Goal: Task Accomplishment & Management: Manage account settings

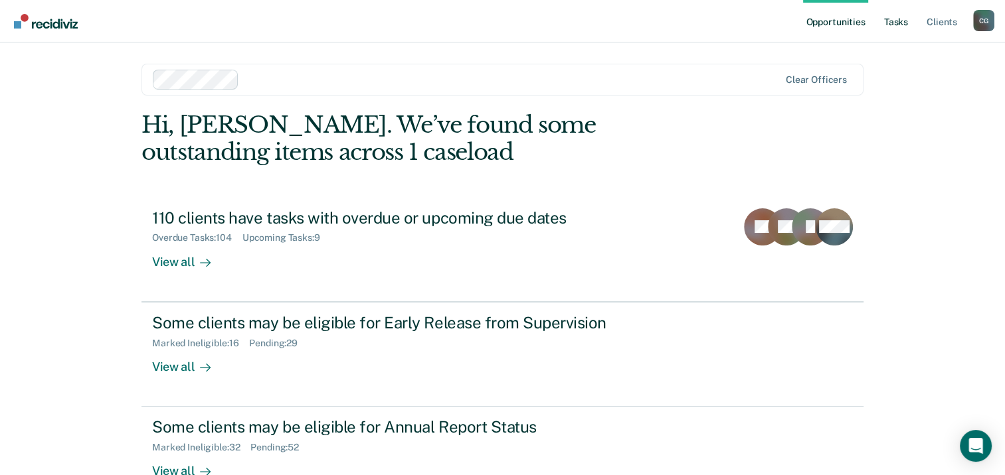
click at [908, 23] on link "Tasks" at bounding box center [895, 21] width 29 height 42
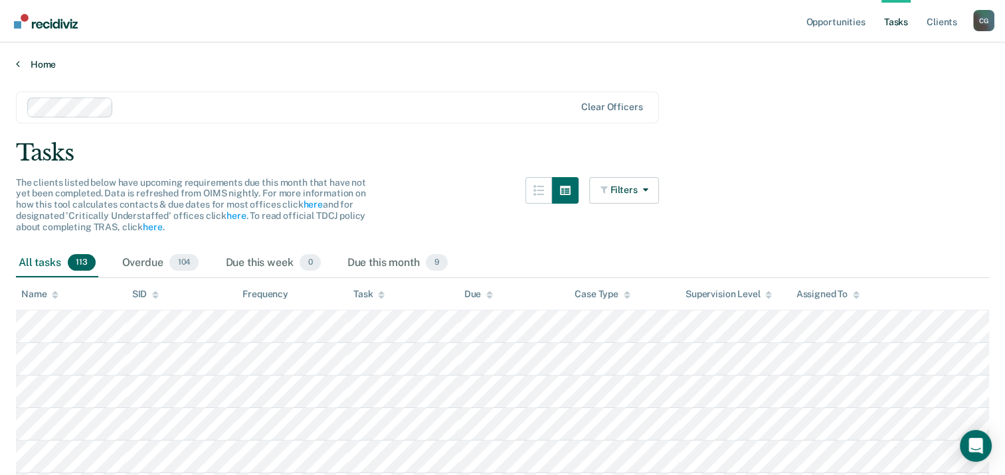
click at [19, 65] on icon at bounding box center [18, 63] width 4 height 11
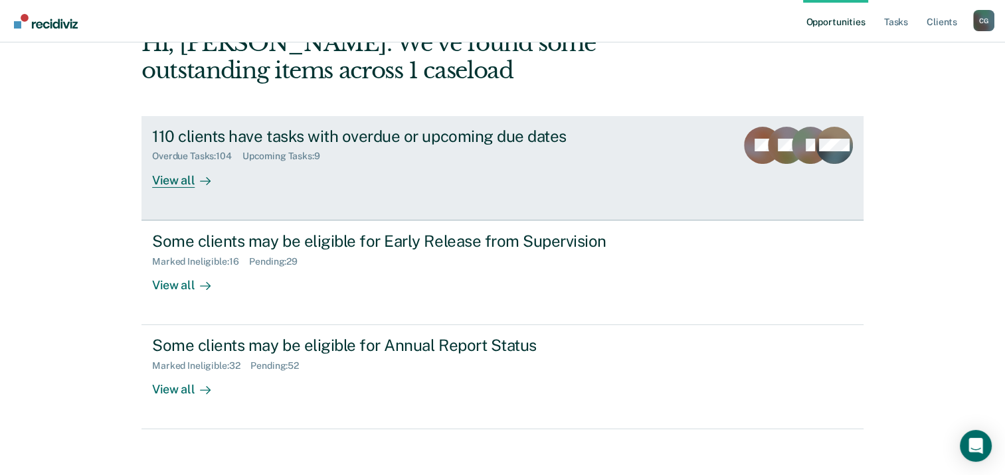
scroll to position [88, 0]
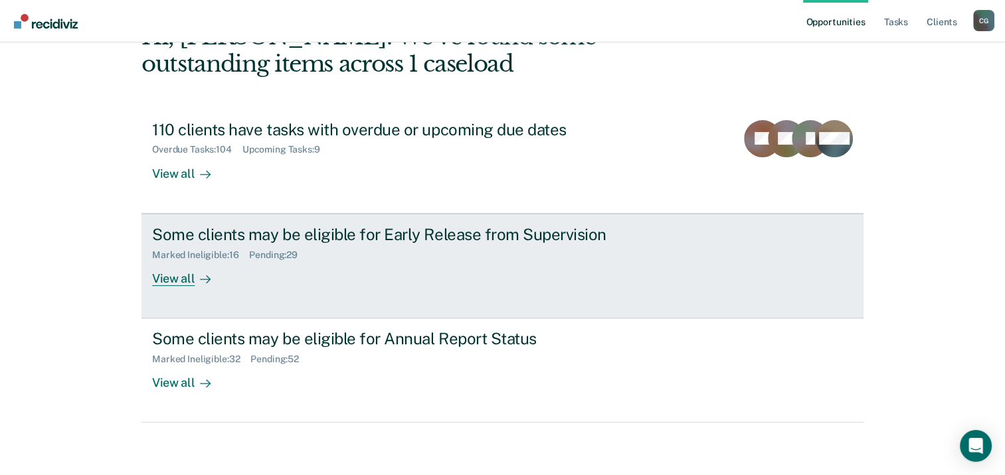
click at [412, 238] on div "Some clients may be eligible for Early Release from Supervision" at bounding box center [385, 234] width 466 height 19
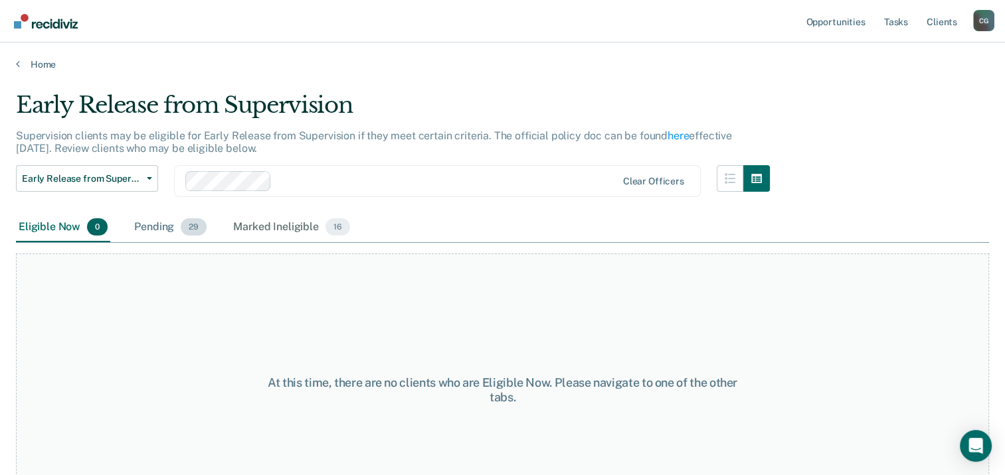
click at [169, 231] on div "Pending 29" at bounding box center [170, 227] width 78 height 29
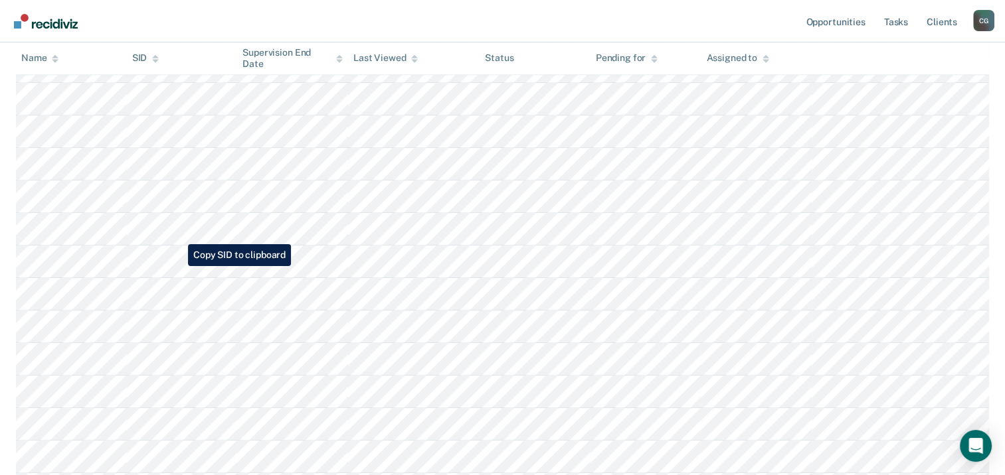
scroll to position [838, 0]
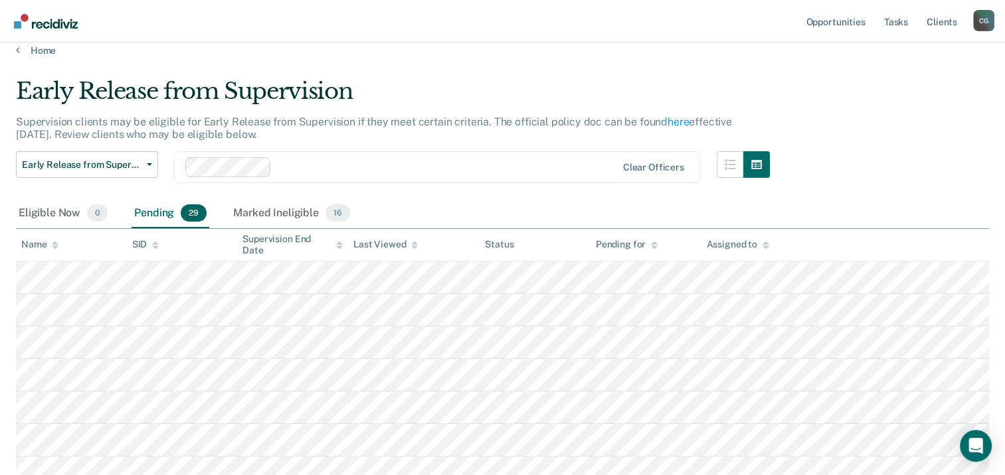
scroll to position [0, 0]
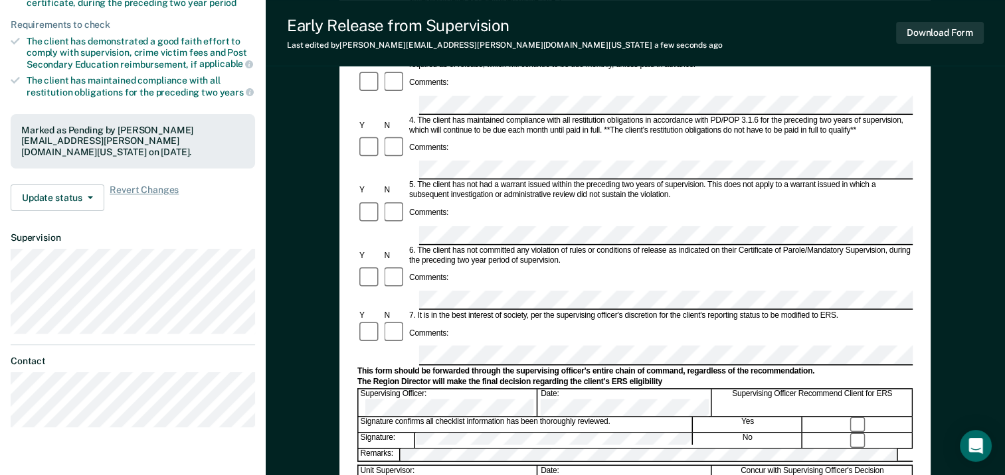
scroll to position [310, 0]
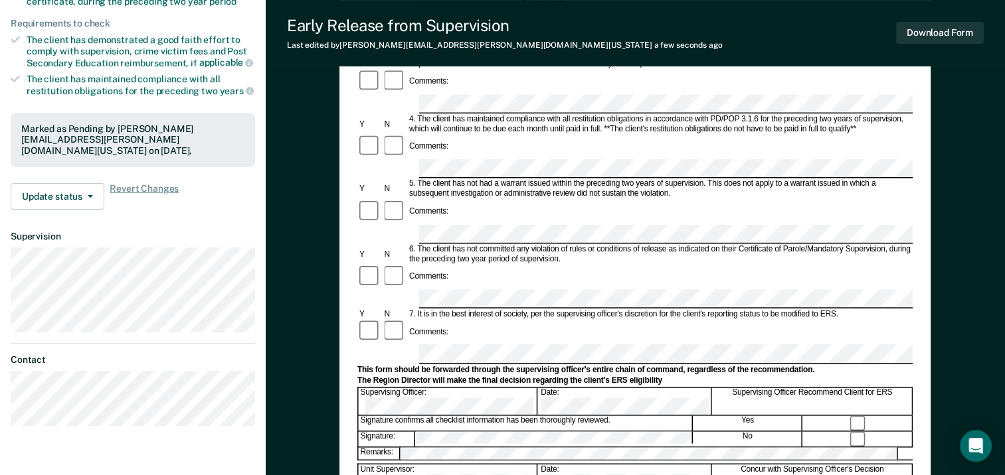
click at [514, 301] on form "Early Release from Supervision (ERS) Checklist, Recommendation, and Determinati…" at bounding box center [634, 299] width 555 height 962
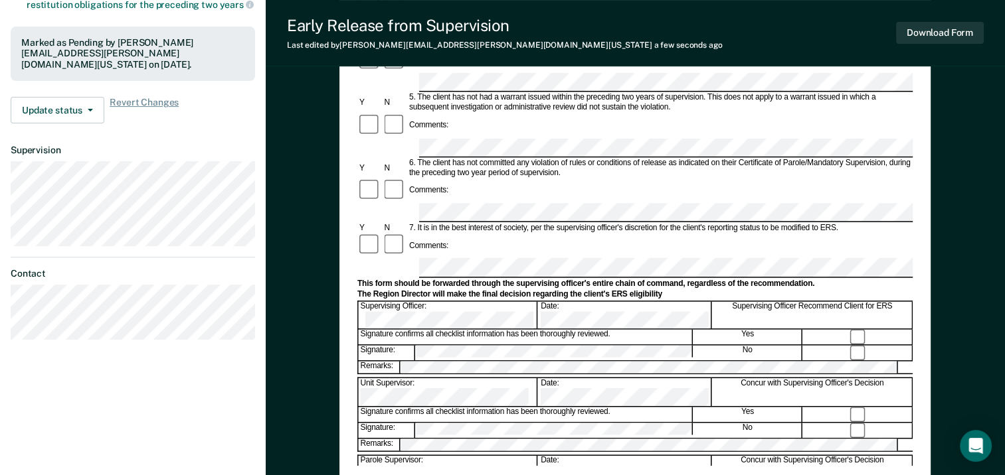
scroll to position [398, 0]
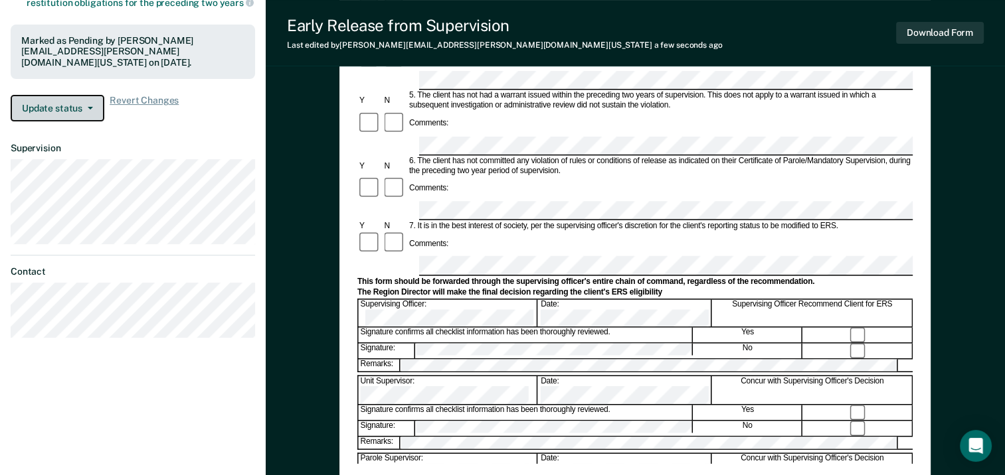
click at [72, 96] on button "Update status" at bounding box center [58, 108] width 94 height 27
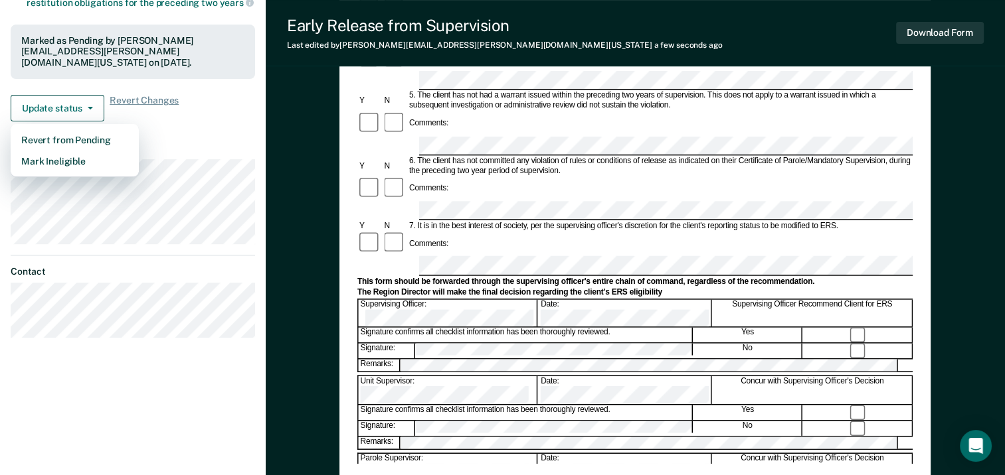
click at [219, 95] on div "Update status Revert from Pending Mark Ineligible Revert Changes" at bounding box center [133, 108] width 244 height 27
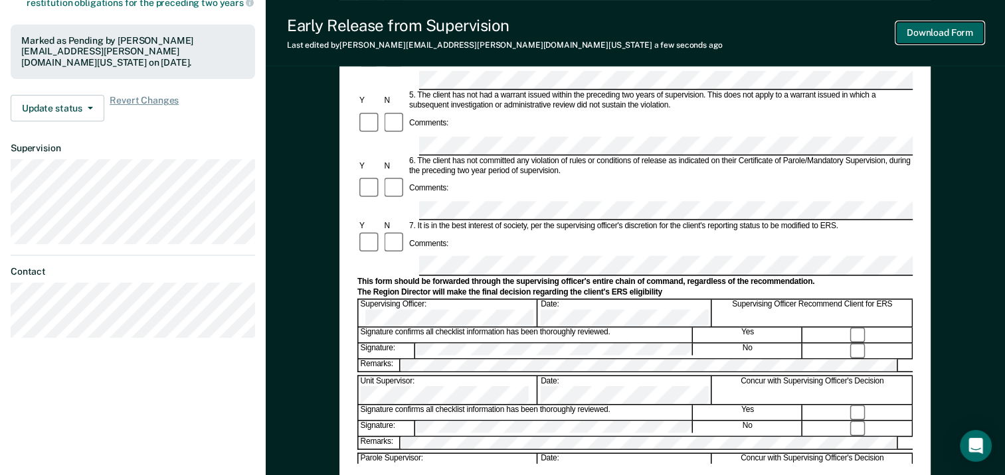
click at [921, 38] on button "Download Form" at bounding box center [940, 33] width 88 height 22
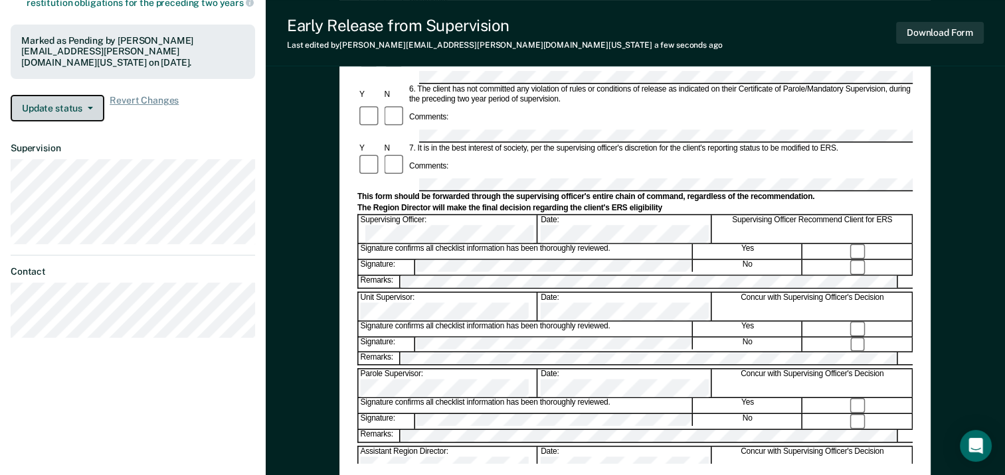
click at [82, 95] on button "Update status" at bounding box center [58, 108] width 94 height 27
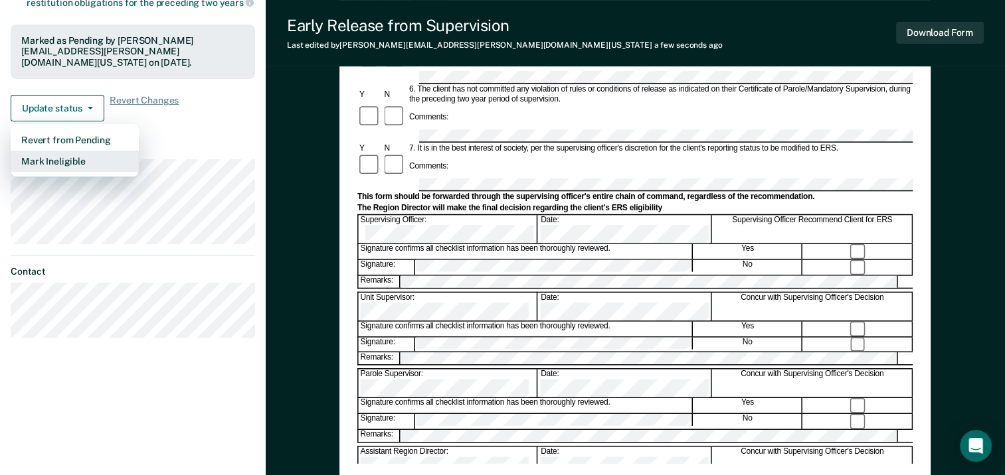
click at [49, 151] on button "Mark Ineligible" at bounding box center [75, 161] width 128 height 21
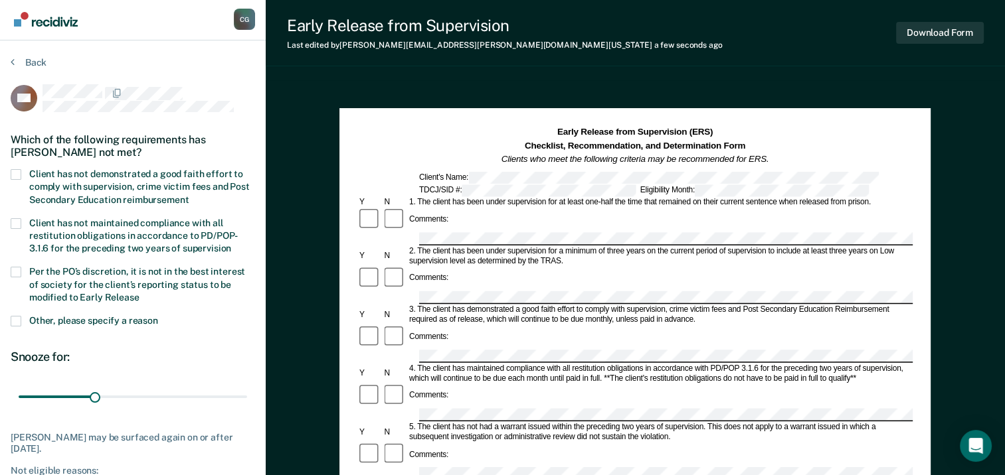
scroll to position [0, 0]
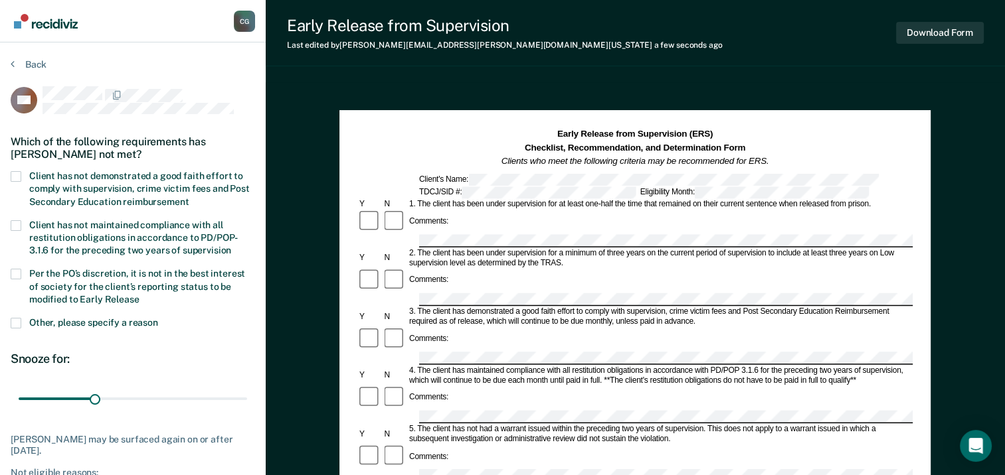
click at [18, 269] on span at bounding box center [16, 274] width 11 height 11
click at [139, 295] on input "Per the PO’s discretion, it is not in the best interest of society for the clie…" at bounding box center [139, 295] width 0 height 0
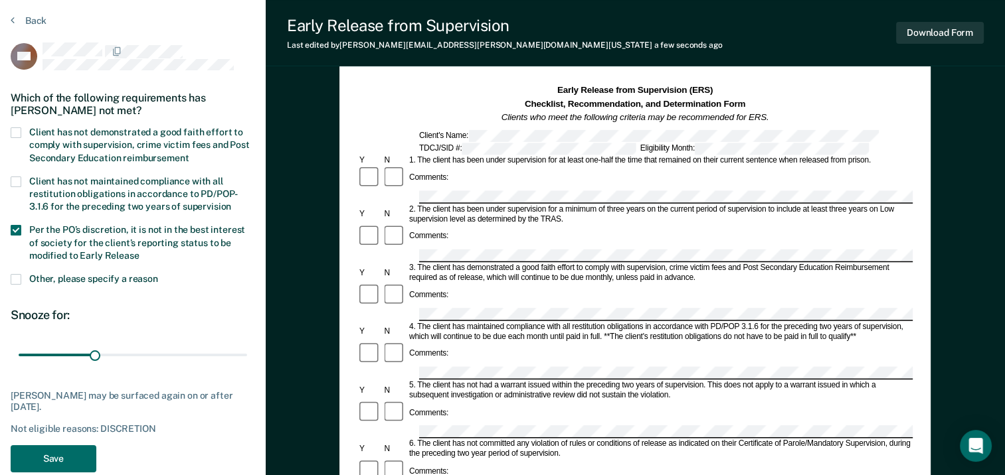
scroll to position [266, 0]
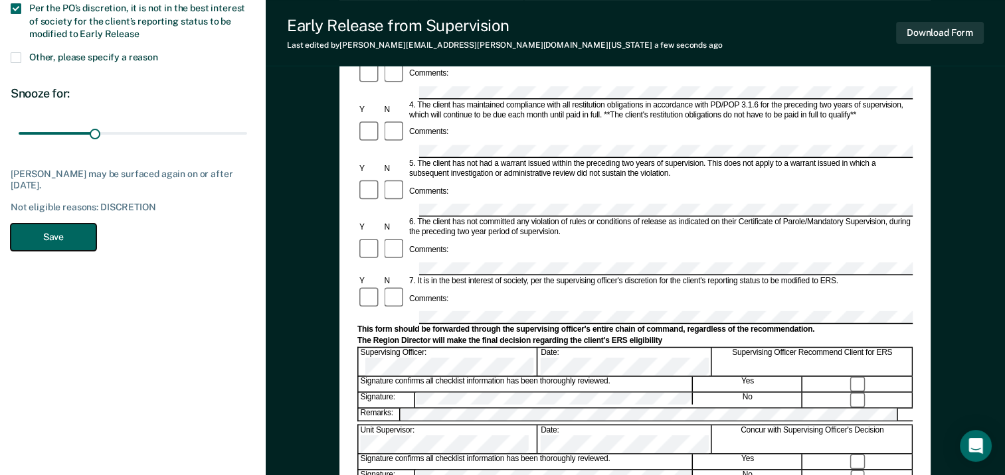
click at [61, 242] on button "Save" at bounding box center [54, 237] width 86 height 27
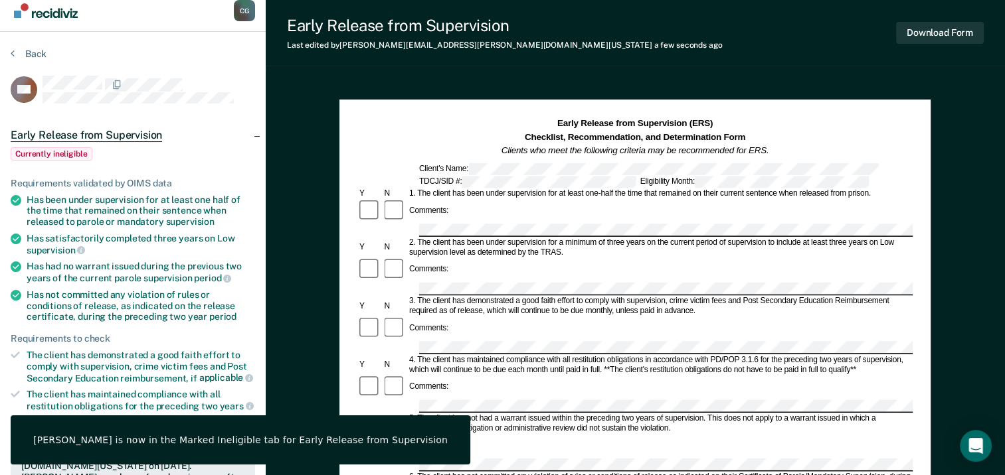
scroll to position [0, 0]
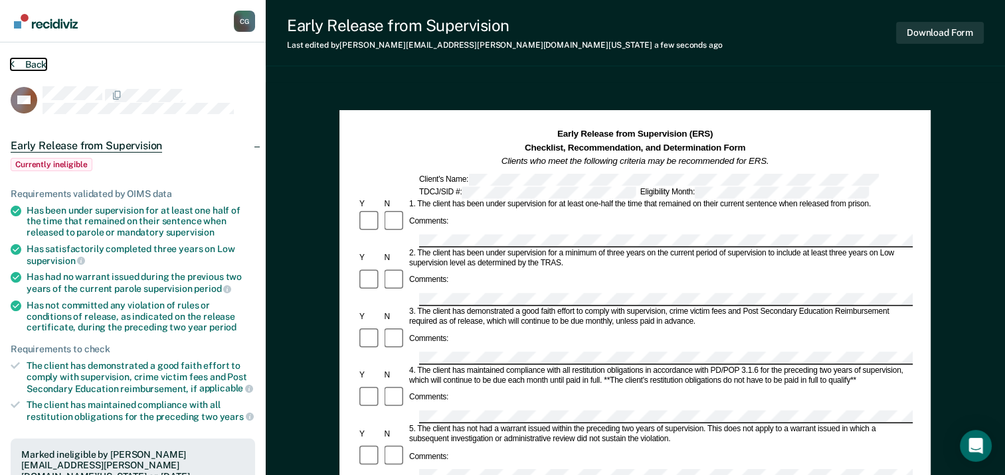
click at [25, 61] on button "Back" at bounding box center [29, 64] width 36 height 12
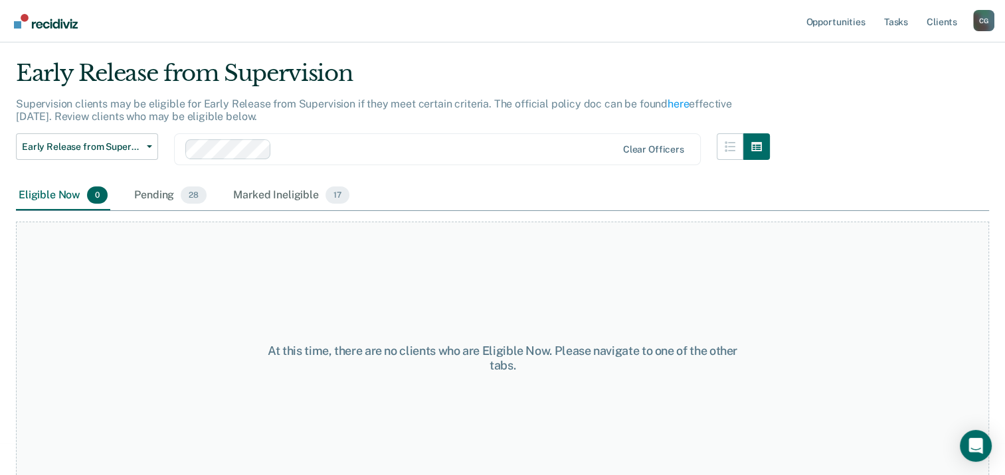
scroll to position [50, 0]
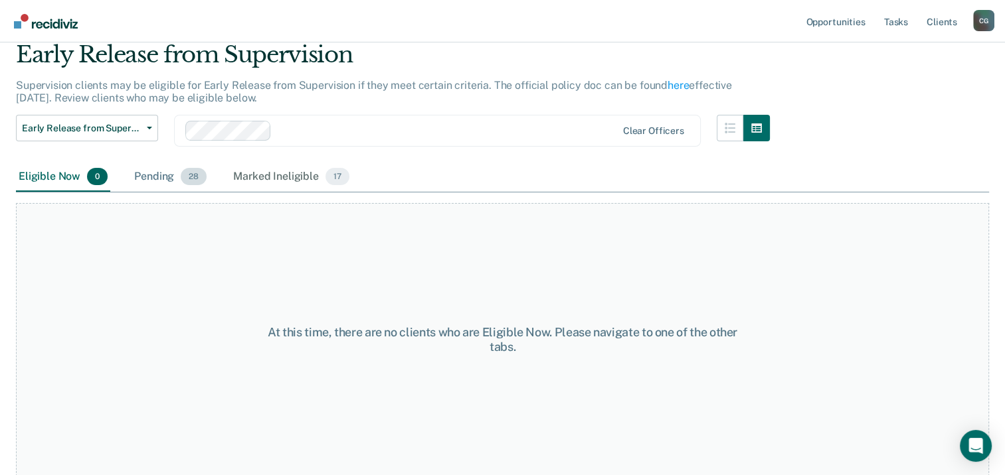
click at [147, 177] on div "Pending 28" at bounding box center [170, 177] width 78 height 29
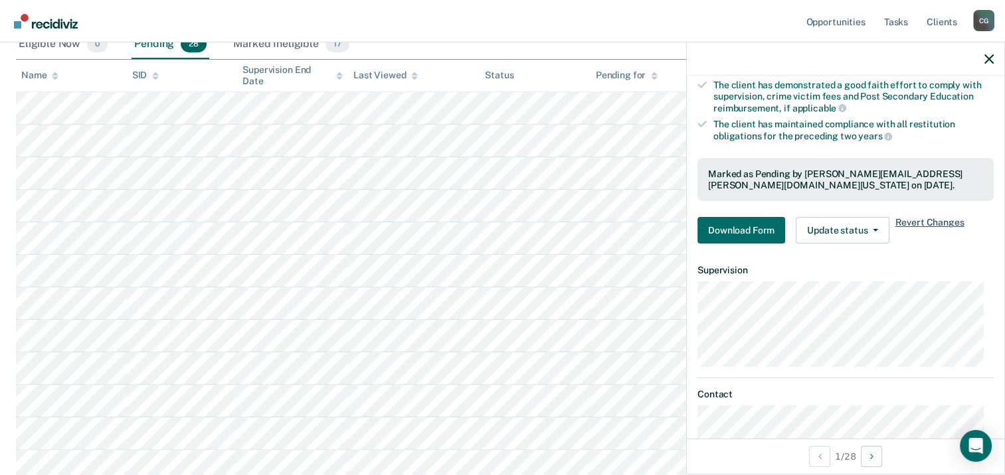
scroll to position [266, 0]
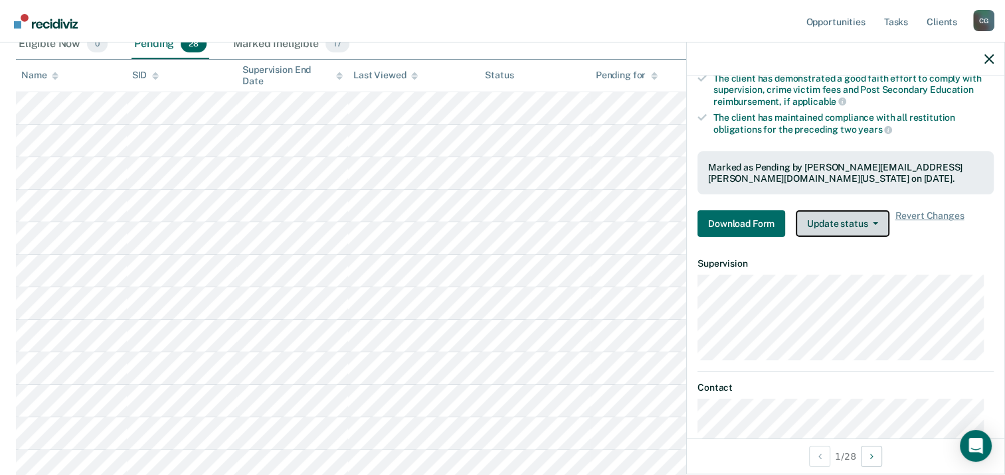
click at [813, 223] on button "Update status" at bounding box center [843, 224] width 94 height 27
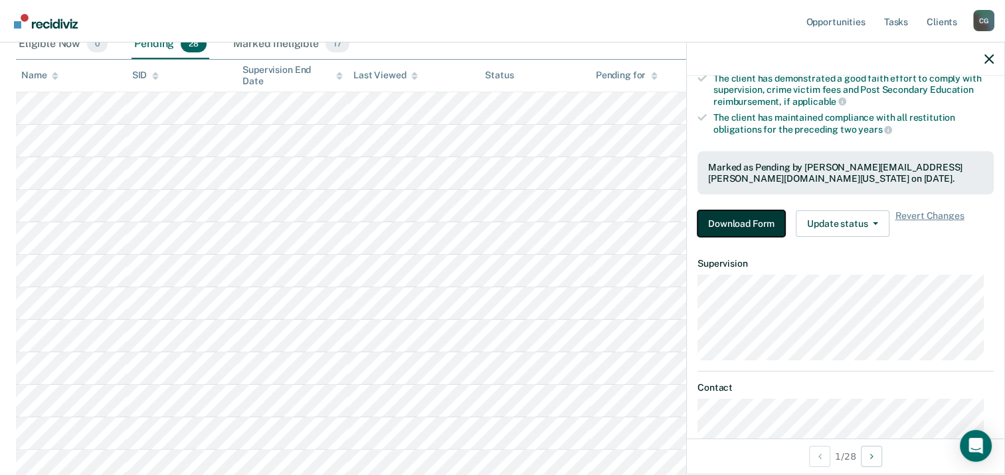
click at [756, 226] on button "Download Form" at bounding box center [741, 224] width 88 height 27
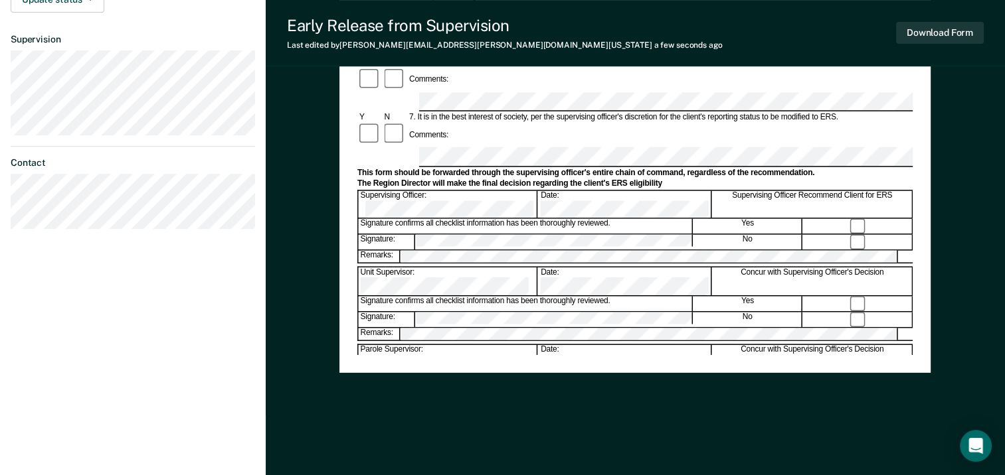
scroll to position [508, 0]
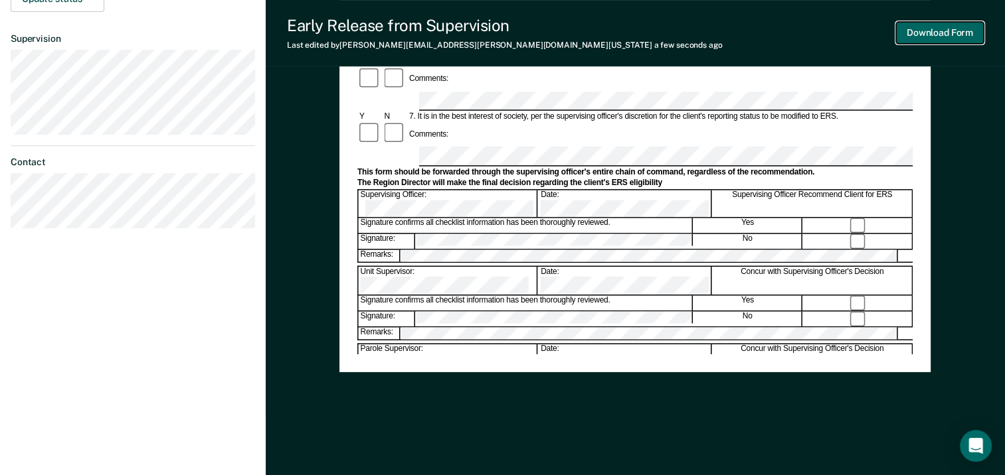
click at [928, 35] on button "Download Form" at bounding box center [940, 33] width 88 height 22
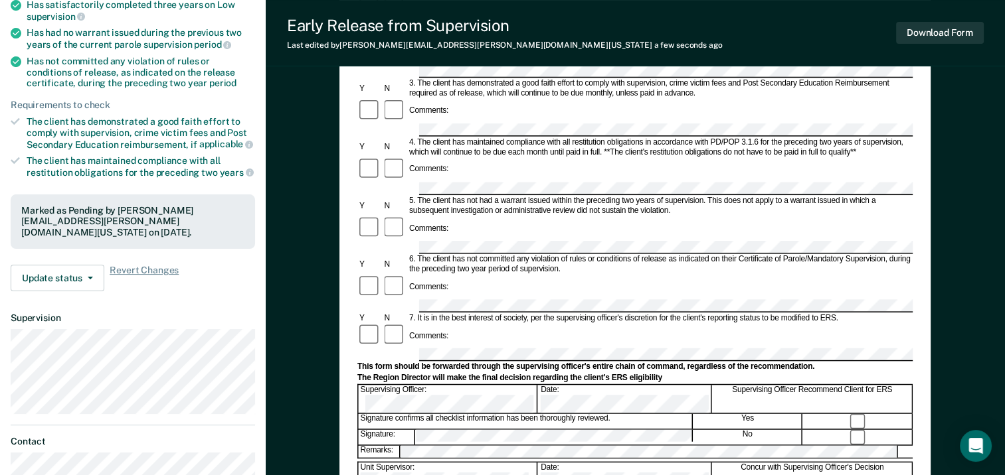
scroll to position [266, 0]
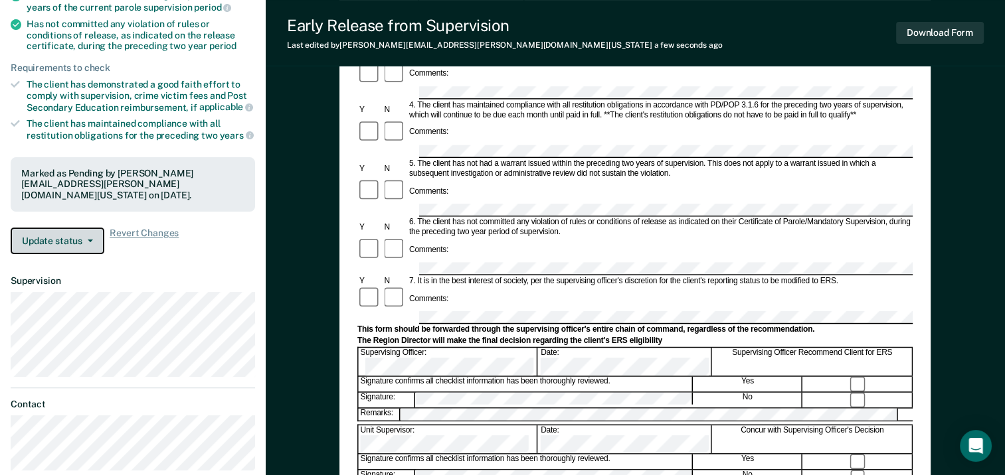
click at [66, 228] on button "Update status" at bounding box center [58, 241] width 94 height 27
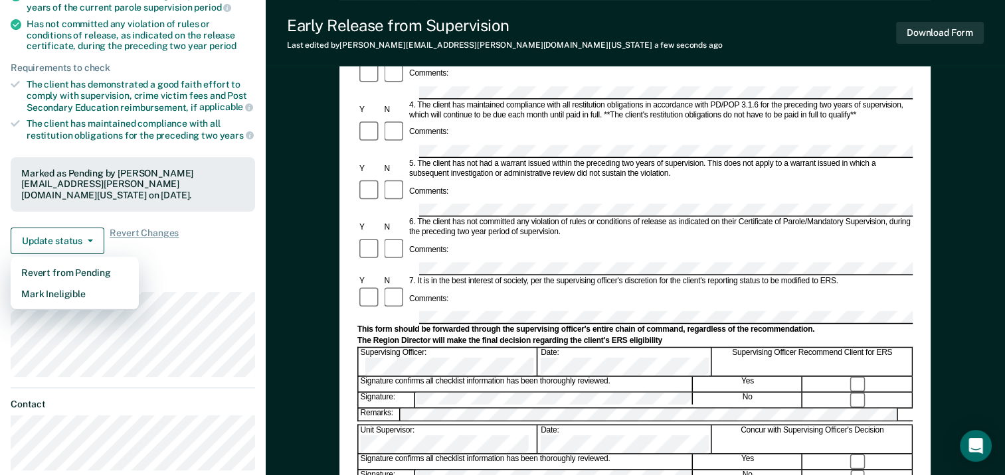
click at [171, 254] on article "PH Early Release from Supervision Pending Requirements validated by OIMS data H…" at bounding box center [133, 146] width 244 height 651
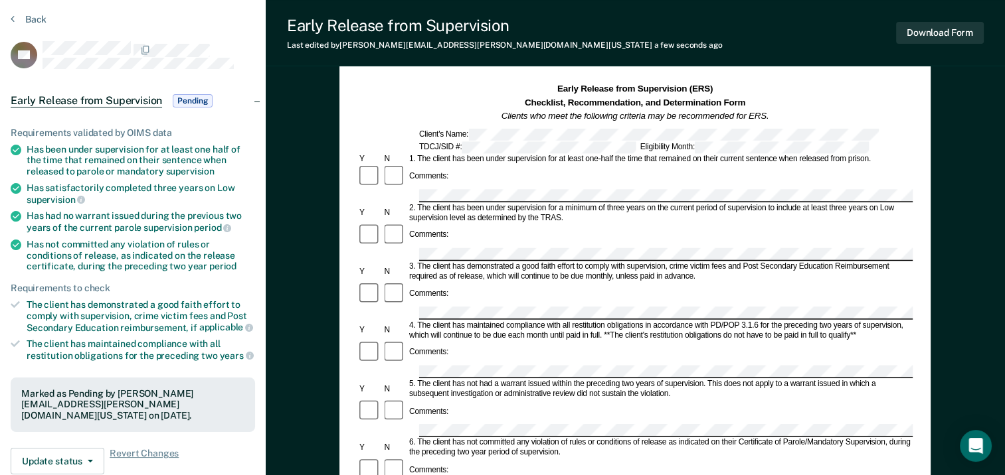
scroll to position [0, 0]
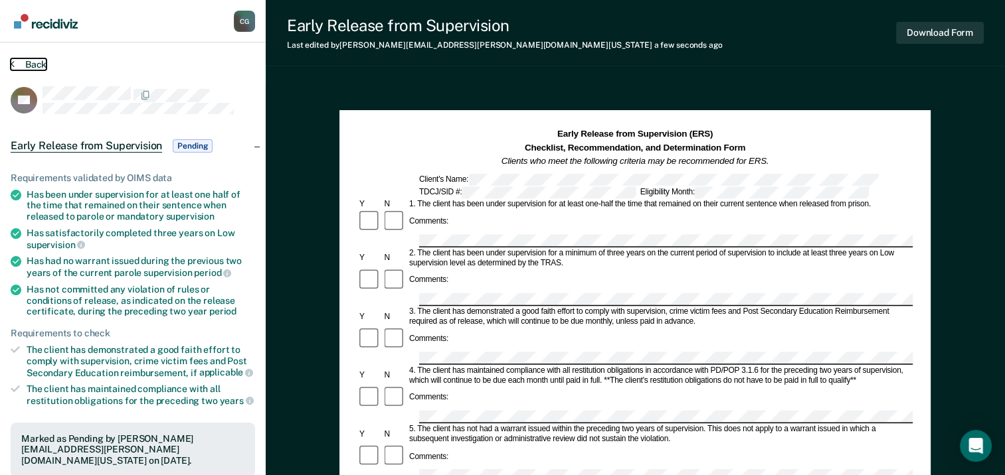
click at [13, 62] on icon at bounding box center [13, 63] width 4 height 11
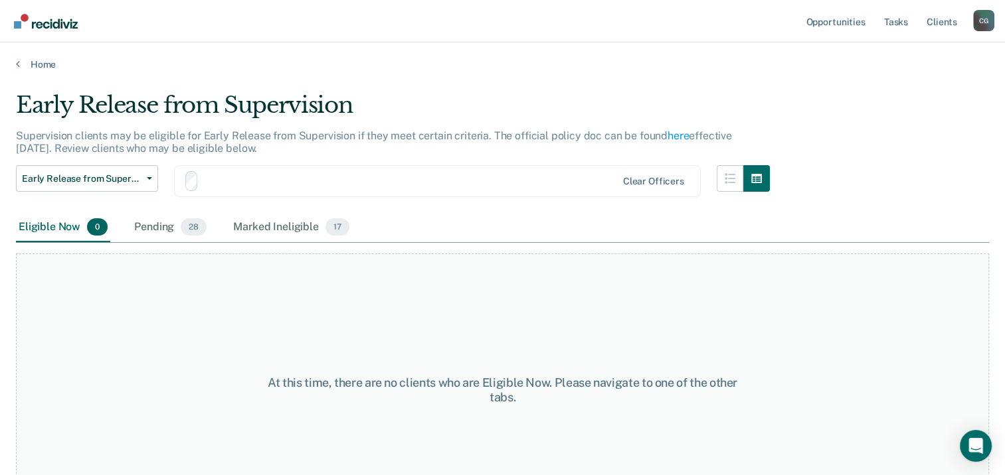
scroll to position [50, 0]
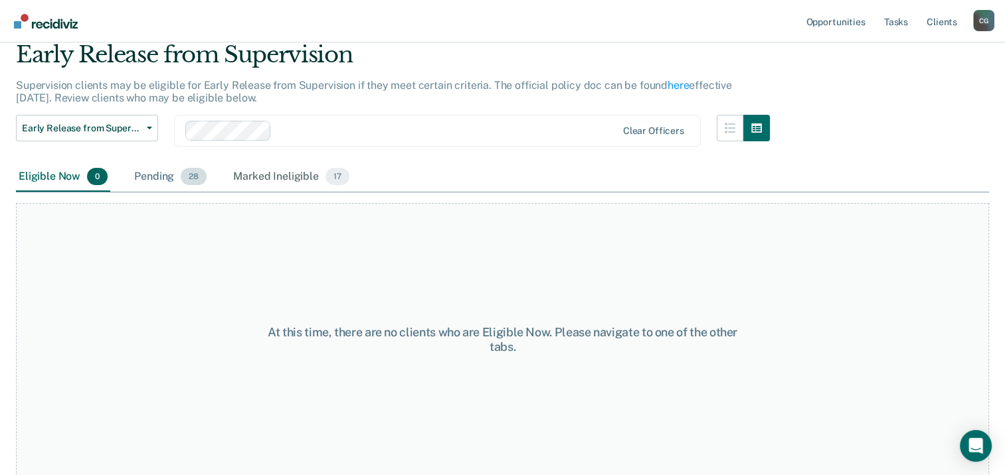
click at [153, 177] on div "Pending 28" at bounding box center [170, 177] width 78 height 29
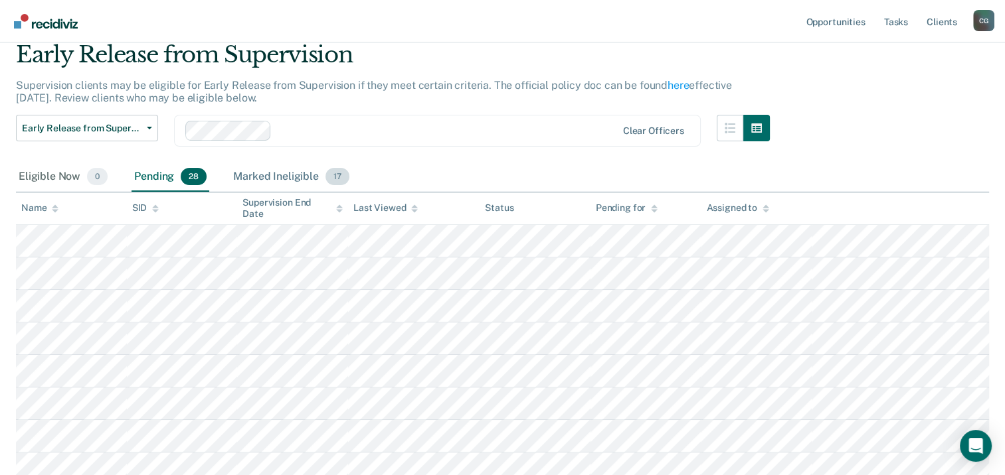
click at [300, 172] on div "Marked Ineligible 17" at bounding box center [290, 177] width 121 height 29
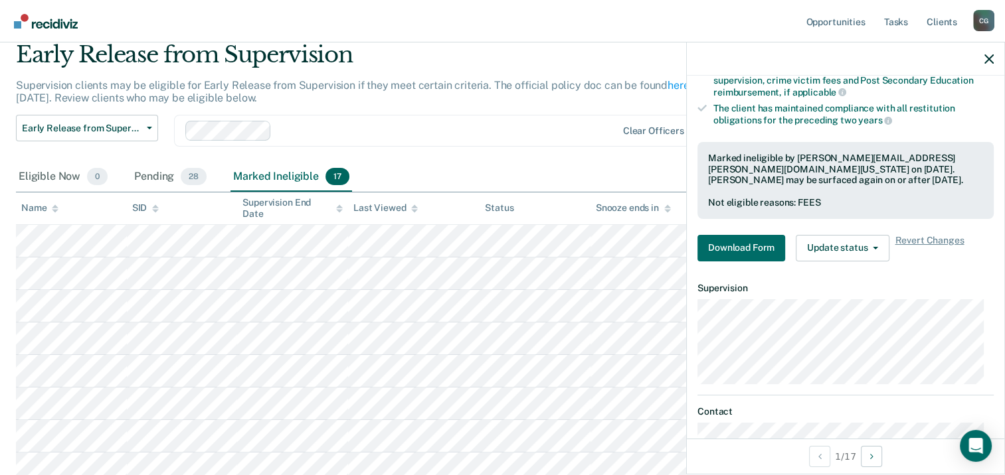
scroll to position [332, 0]
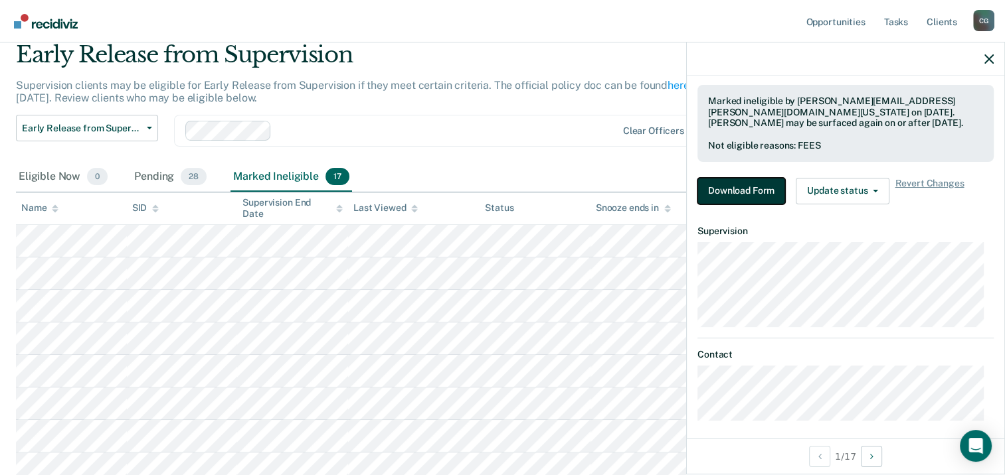
click at [738, 182] on button "Download Form" at bounding box center [741, 191] width 88 height 27
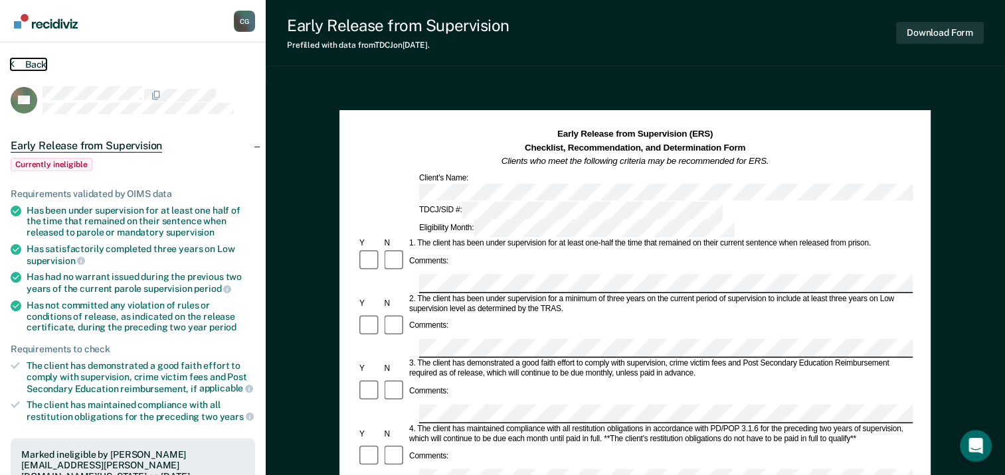
click at [14, 59] on button "Back" at bounding box center [29, 64] width 36 height 12
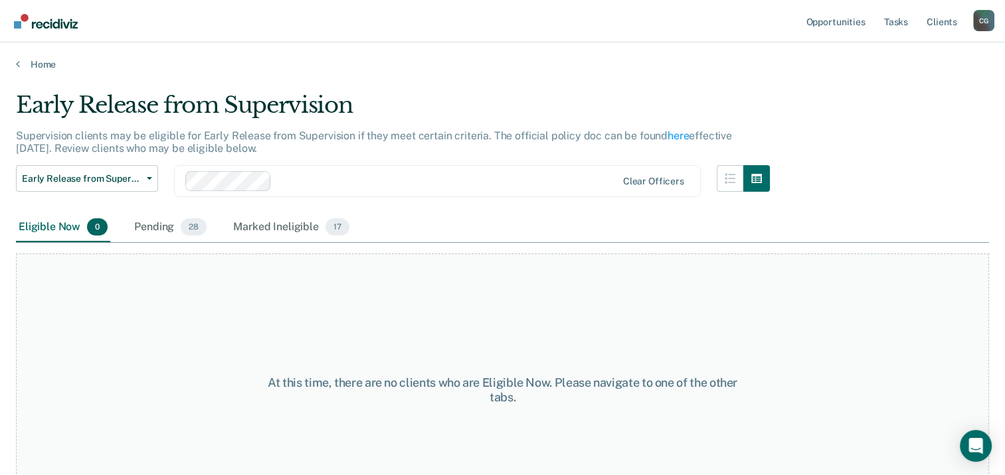
scroll to position [50, 0]
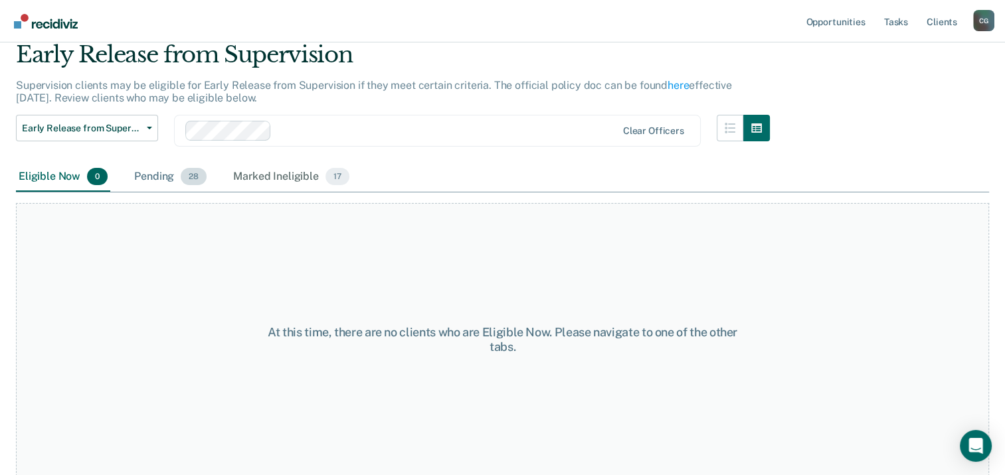
click at [166, 177] on div "Pending 28" at bounding box center [170, 177] width 78 height 29
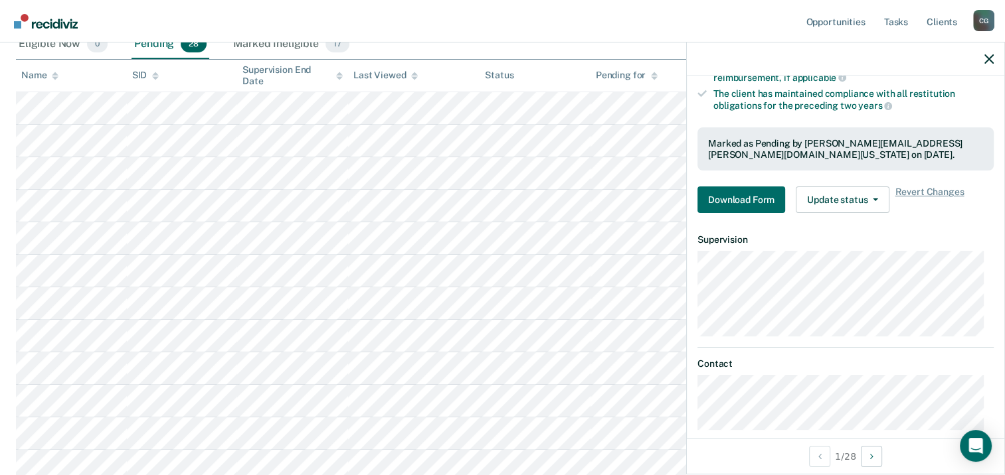
scroll to position [303, 0]
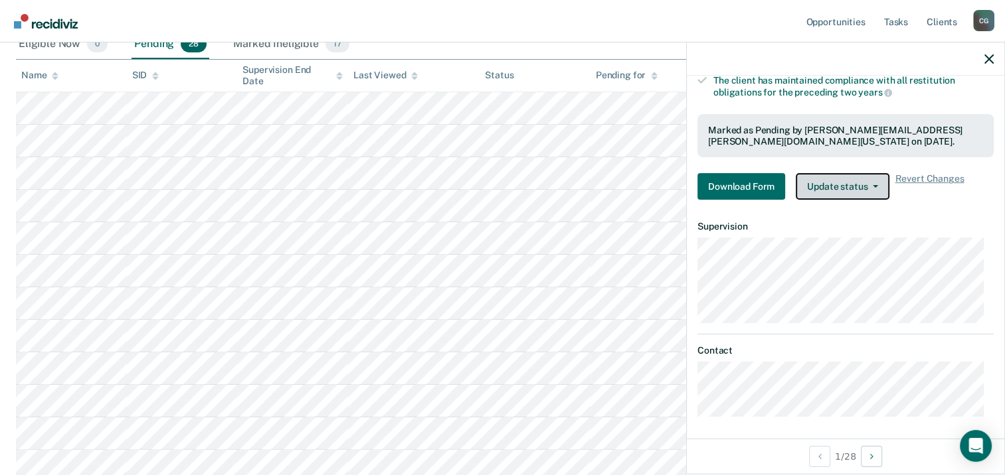
click at [852, 183] on button "Update status" at bounding box center [843, 186] width 94 height 27
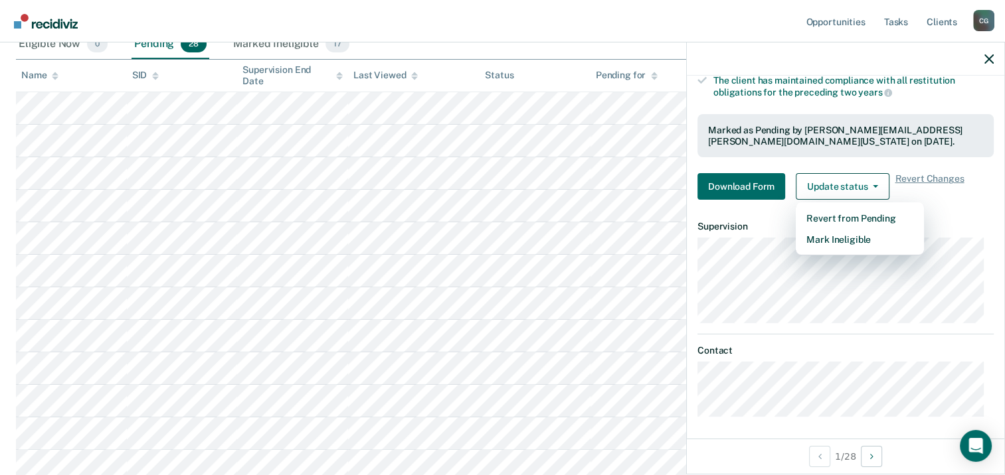
click at [956, 208] on article "PH Early Release from Supervision Pending Requirements validated by OIMS data H…" at bounding box center [845, 103] width 296 height 628
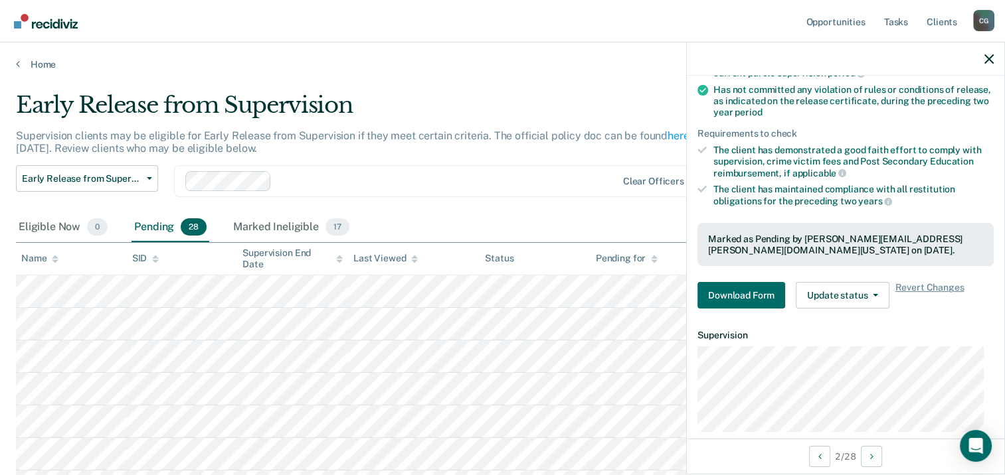
scroll to position [199, 0]
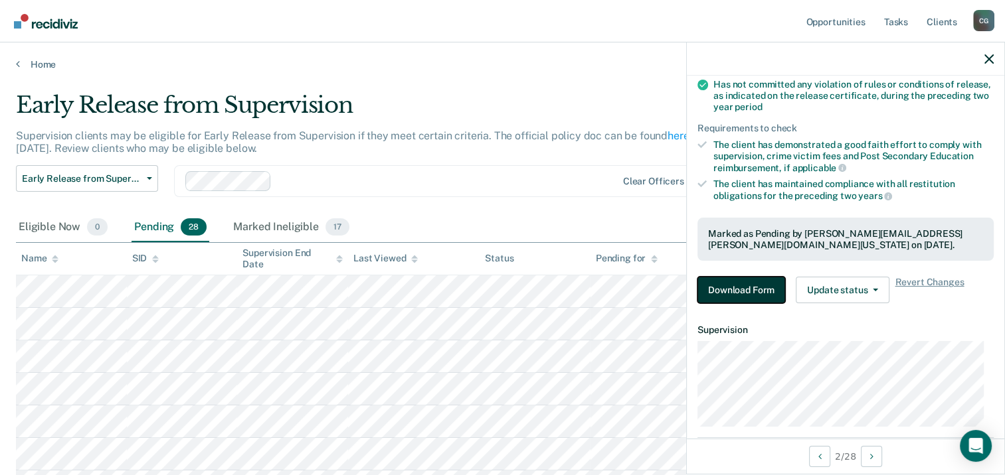
click at [749, 277] on button "Download Form" at bounding box center [741, 290] width 88 height 27
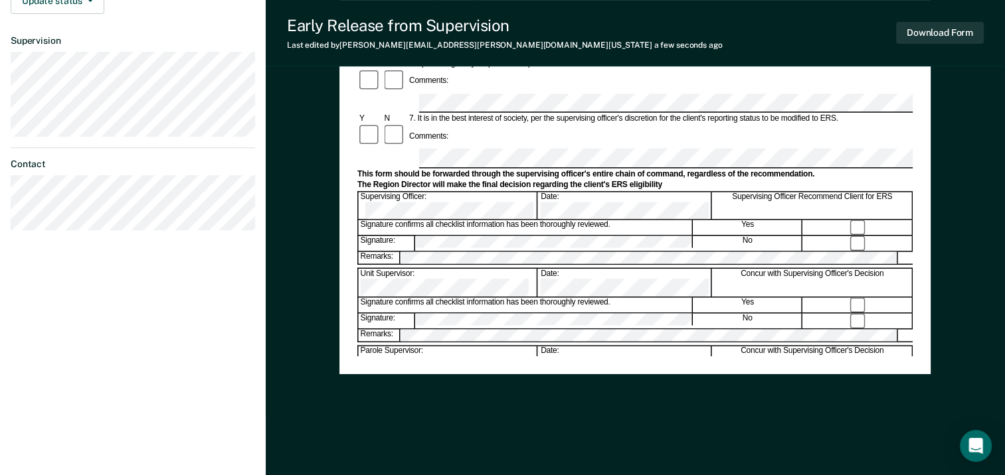
scroll to position [508, 0]
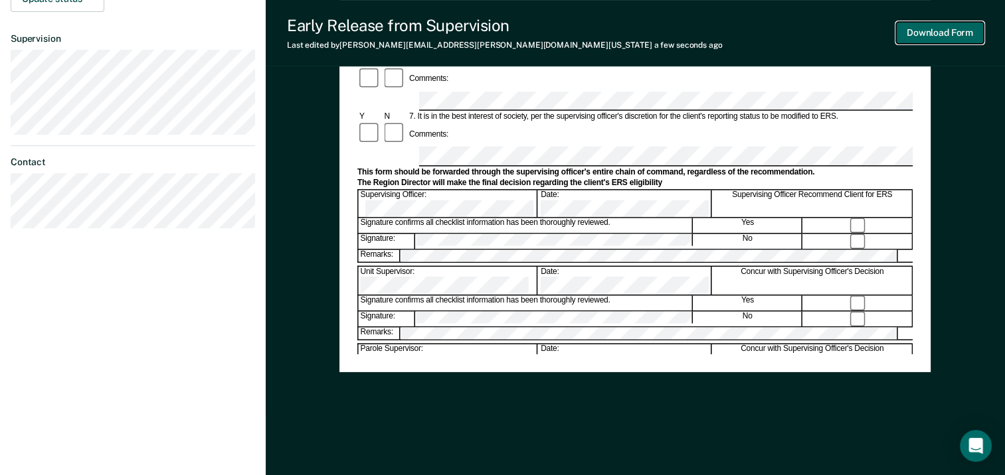
click at [922, 37] on button "Download Form" at bounding box center [940, 33] width 88 height 22
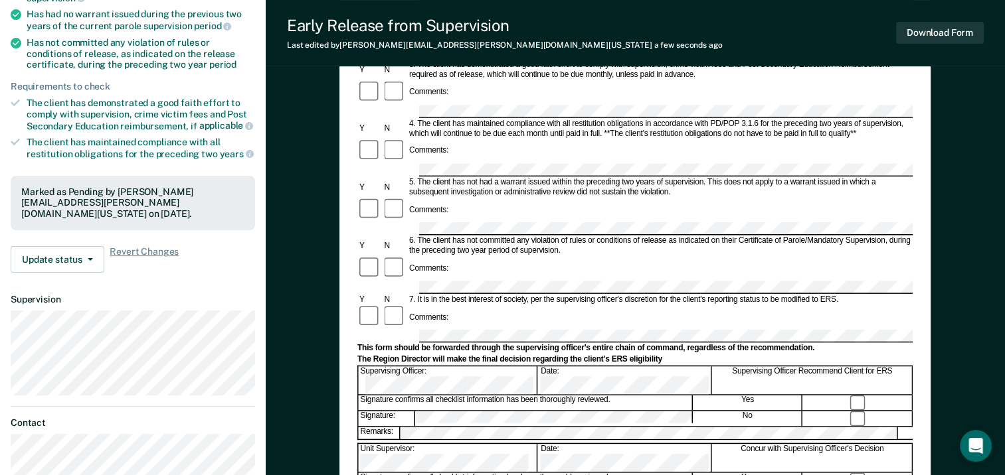
scroll to position [266, 0]
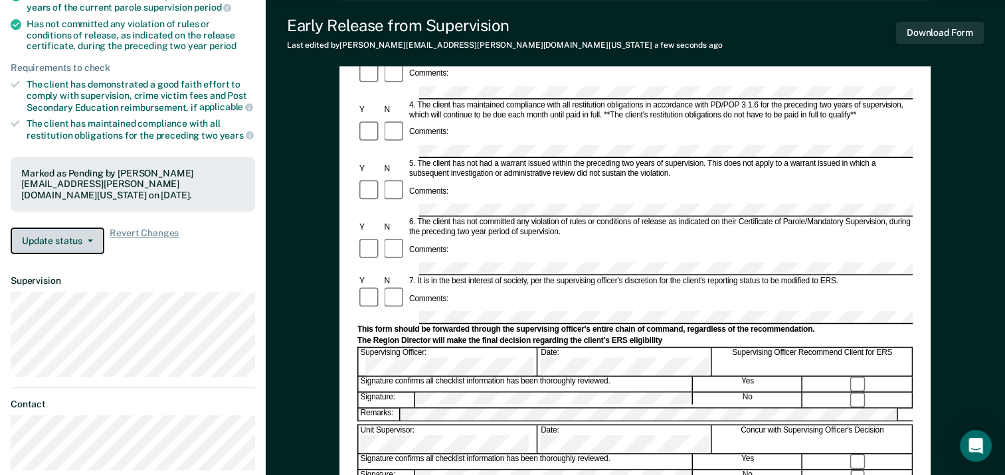
click at [60, 229] on button "Update status" at bounding box center [58, 241] width 94 height 27
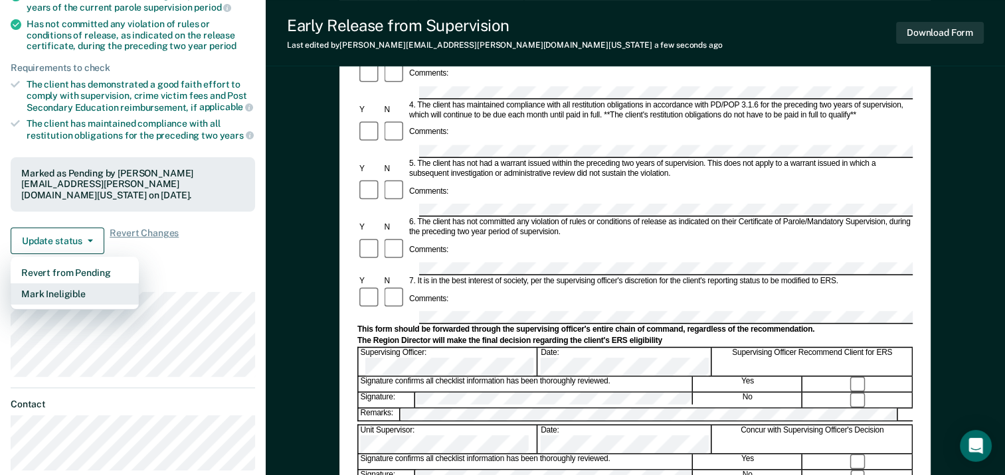
click at [64, 285] on button "Mark Ineligible" at bounding box center [75, 294] width 128 height 21
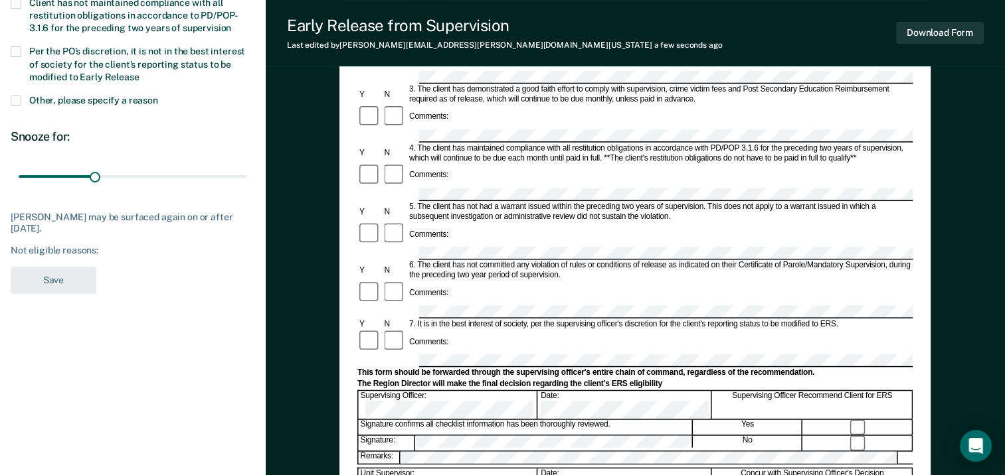
scroll to position [199, 0]
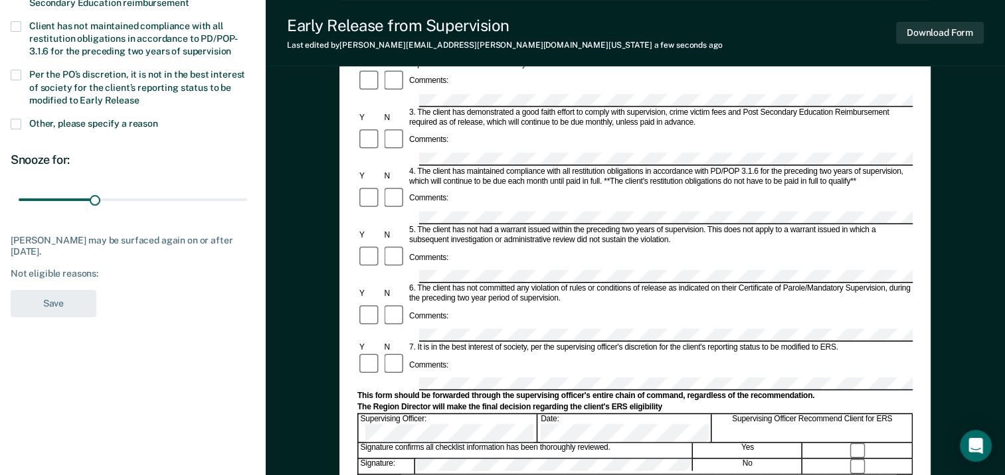
click at [20, 70] on span at bounding box center [16, 75] width 11 height 11
click at [139, 96] on input "Per the PO’s discretion, it is not in the best interest of society for the clie…" at bounding box center [139, 96] width 0 height 0
click at [50, 296] on button "Save" at bounding box center [54, 303] width 86 height 27
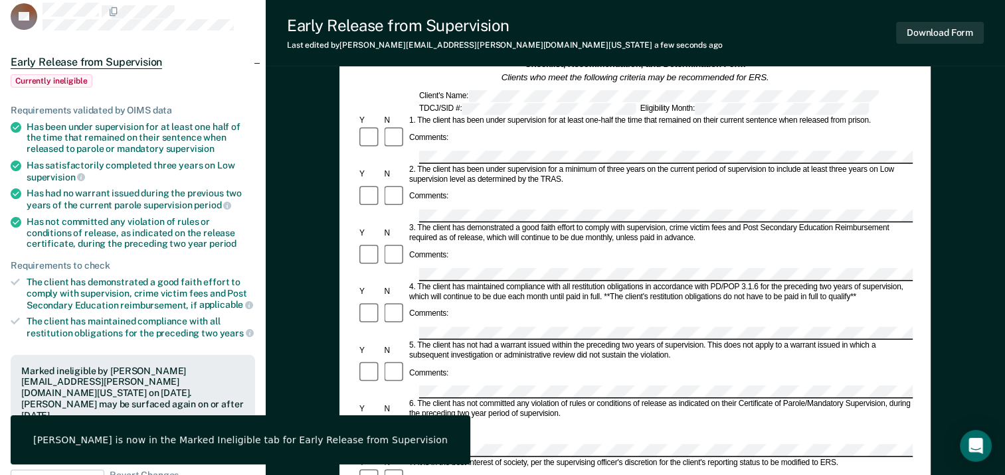
scroll to position [0, 0]
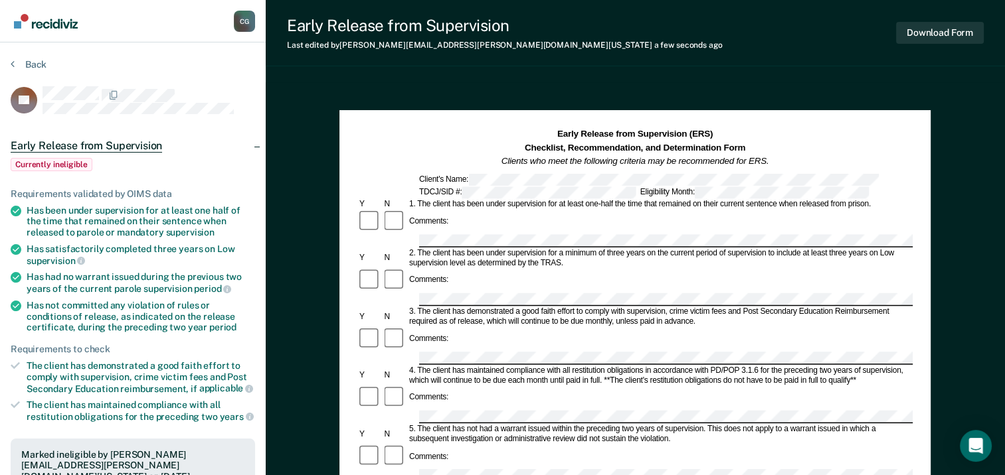
click at [9, 64] on section "Back EL Early Release from Supervision Currently ineligible Requirements valida…" at bounding box center [133, 433] width 266 height 782
click at [31, 63] on button "Back" at bounding box center [29, 64] width 36 height 12
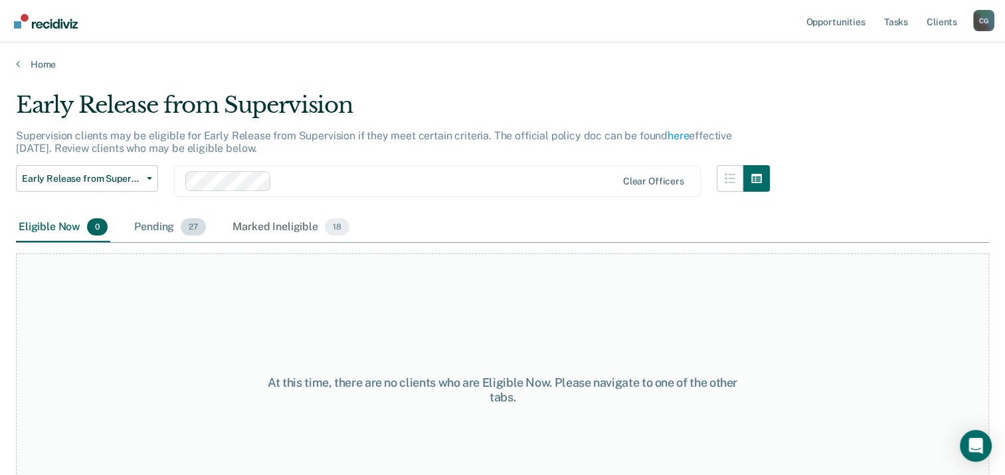
click at [161, 230] on div "Pending 27" at bounding box center [169, 227] width 77 height 29
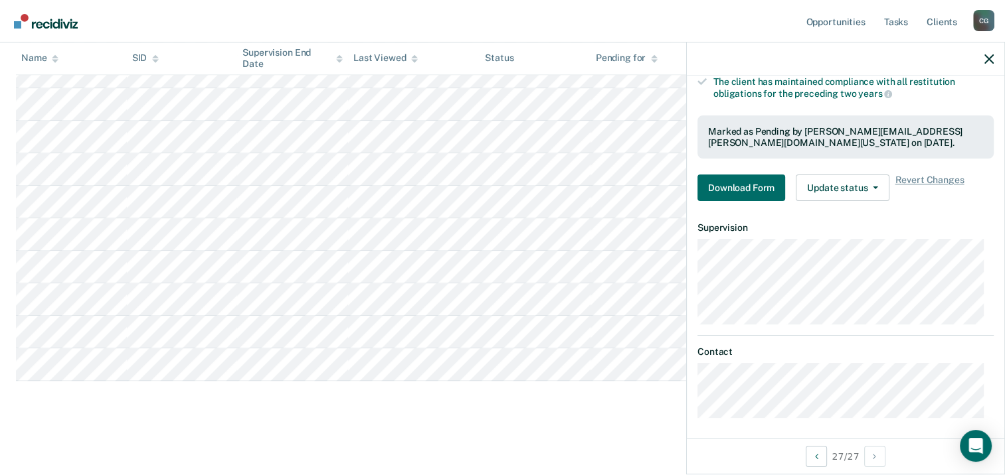
scroll to position [303, 0]
click at [744, 189] on button "Download Form" at bounding box center [741, 186] width 88 height 27
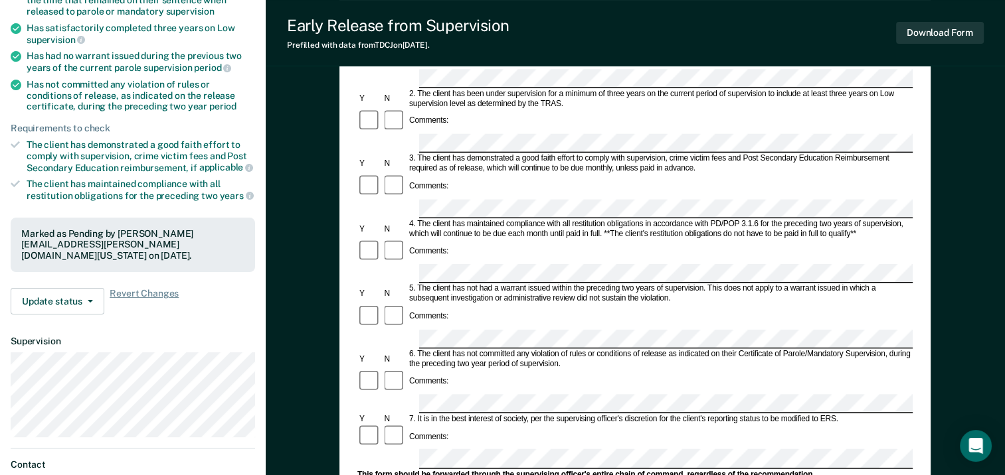
scroll to position [266, 0]
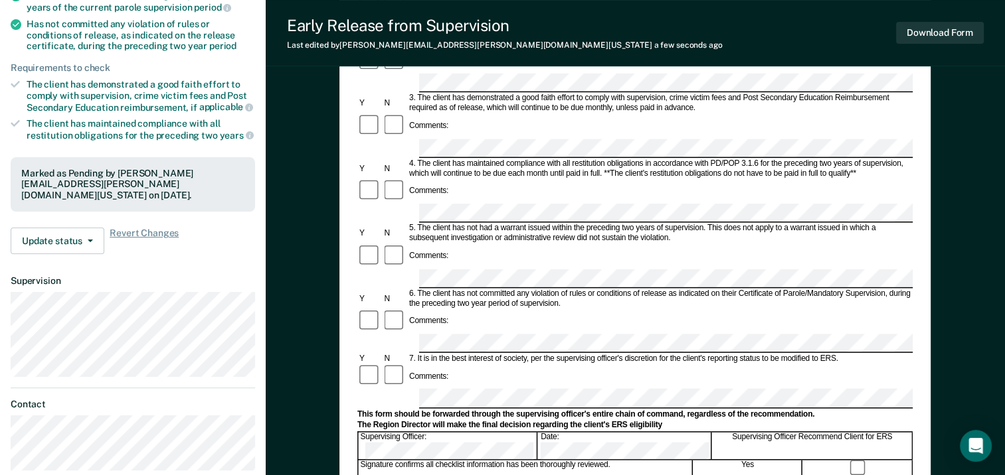
click at [683, 258] on form "Early Release from Supervision (ERS) Checklist, Recommendation, and Determinati…" at bounding box center [634, 344] width 555 height 962
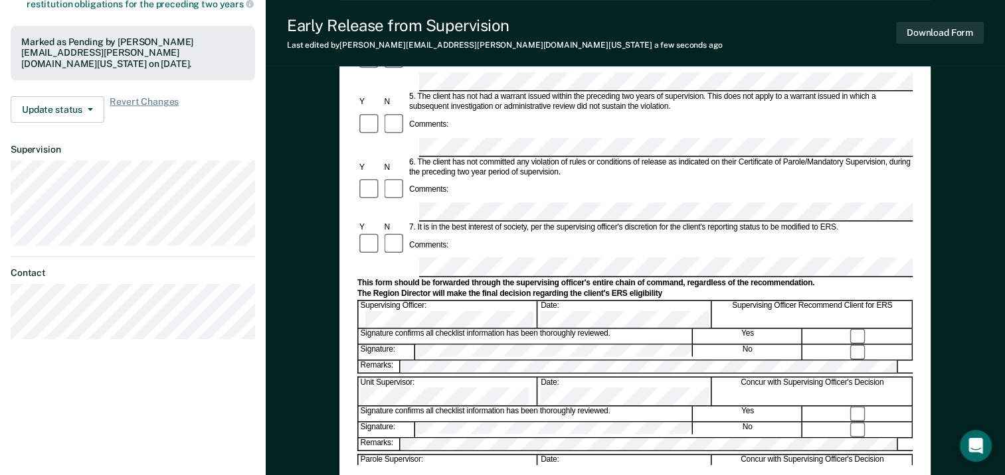
scroll to position [398, 0]
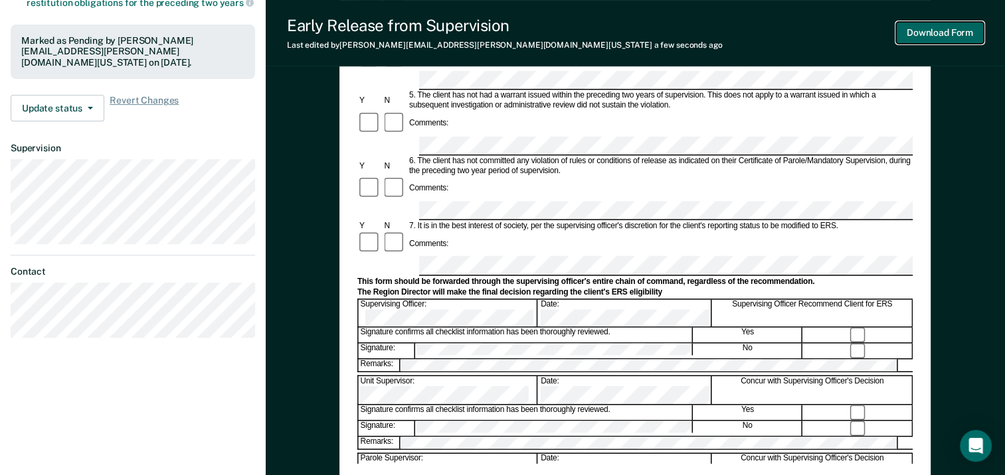
click at [951, 29] on button "Download Form" at bounding box center [940, 33] width 88 height 22
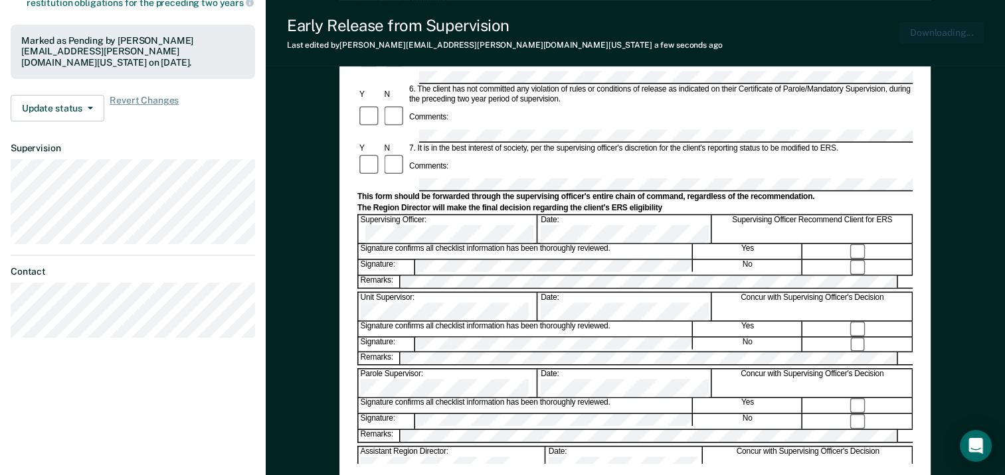
scroll to position [0, 0]
click at [90, 96] on button "Update status" at bounding box center [58, 108] width 94 height 27
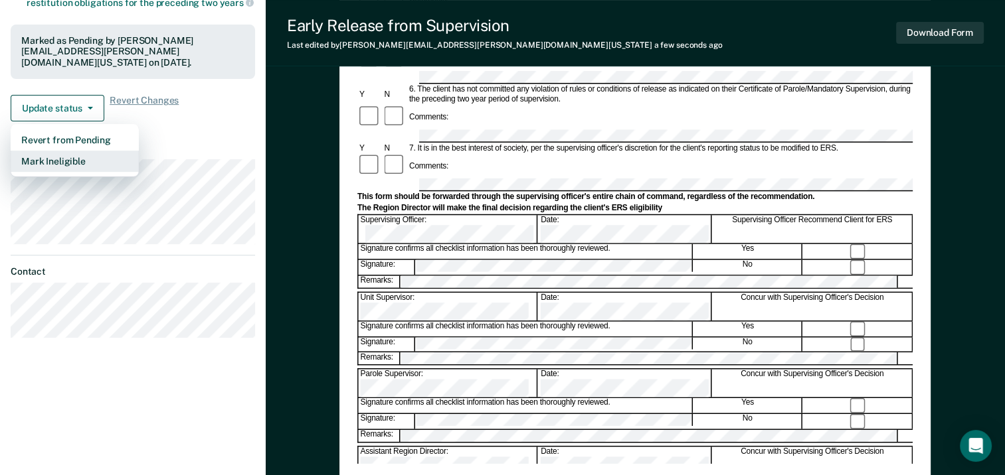
click at [82, 151] on button "Mark Ineligible" at bounding box center [75, 161] width 128 height 21
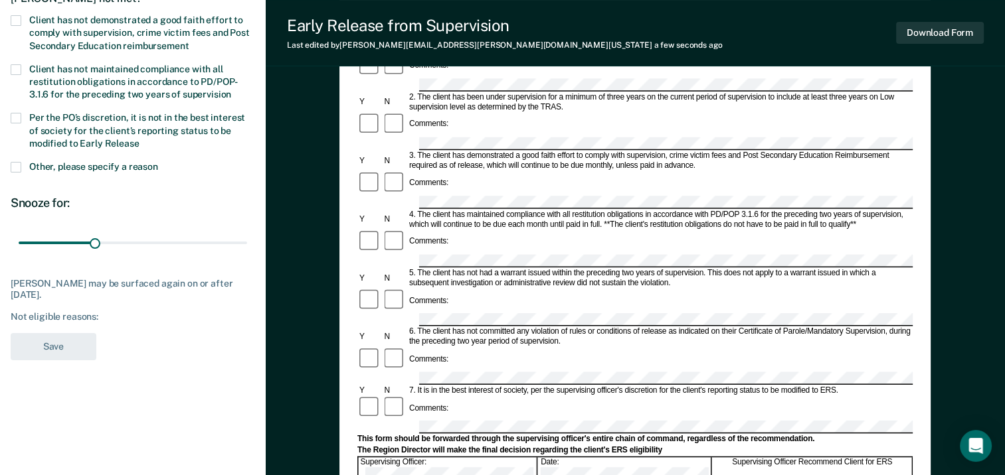
scroll to position [133, 0]
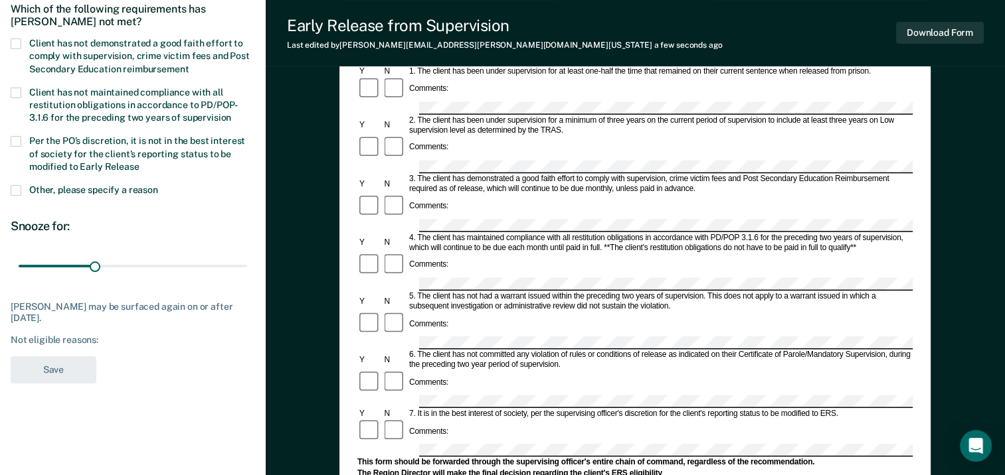
click at [13, 187] on span at bounding box center [16, 190] width 11 height 11
click at [158, 185] on input "Other, please specify a reason" at bounding box center [158, 185] width 0 height 0
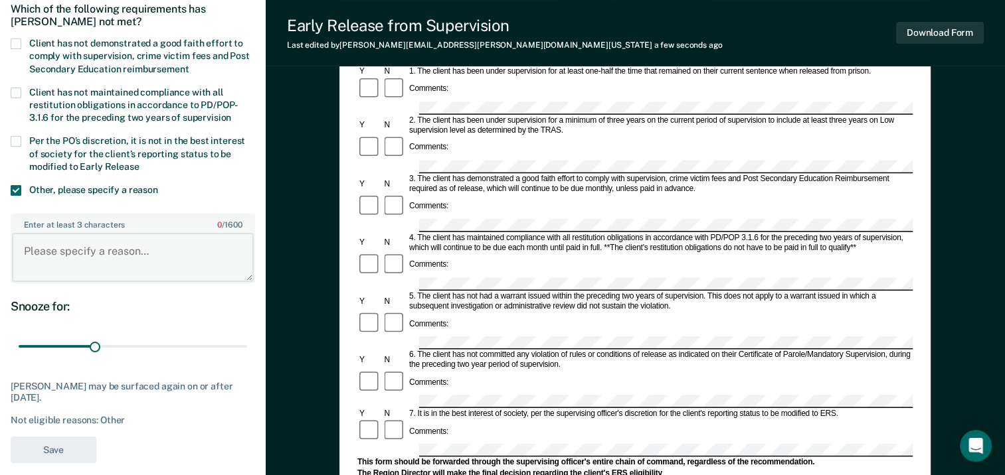
click at [78, 255] on textarea "Enter at least 3 characters 0 / 1600" at bounding box center [133, 257] width 242 height 49
type textarea "Current Charge Robbery."
click at [39, 453] on button "Save" at bounding box center [54, 450] width 86 height 27
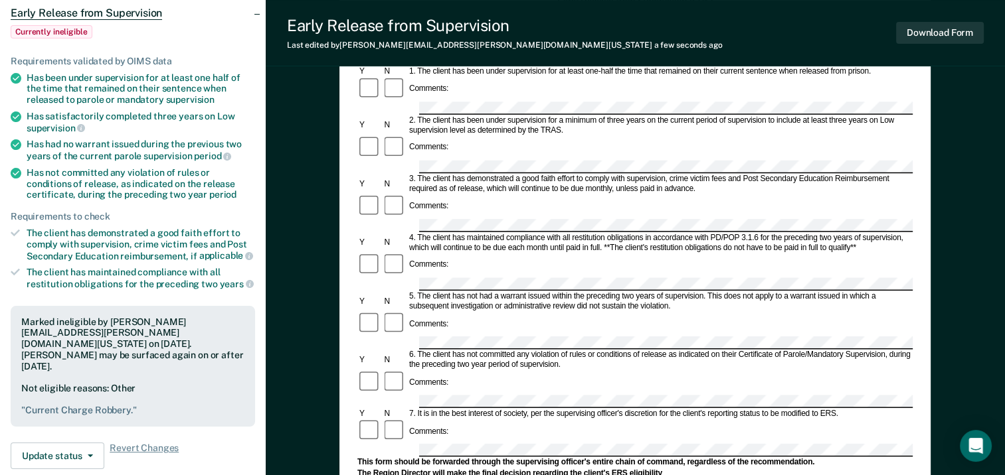
scroll to position [0, 0]
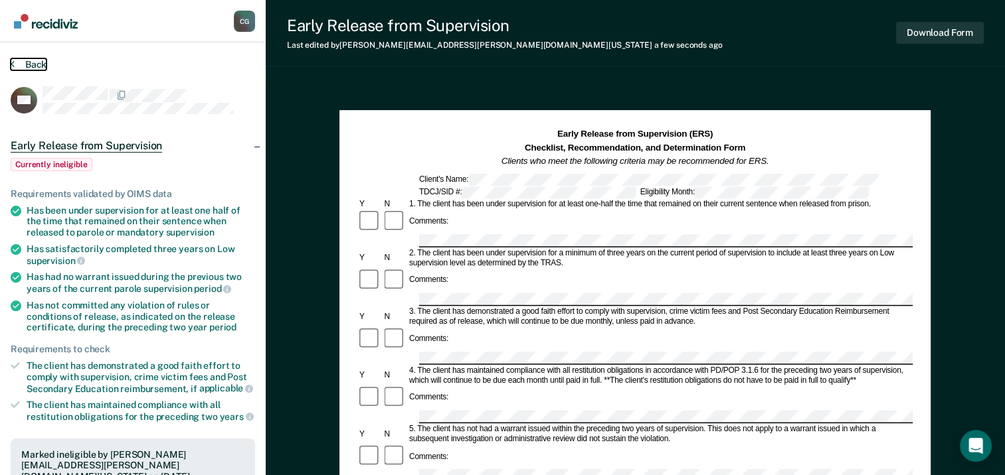
click at [19, 62] on button "Back" at bounding box center [29, 64] width 36 height 12
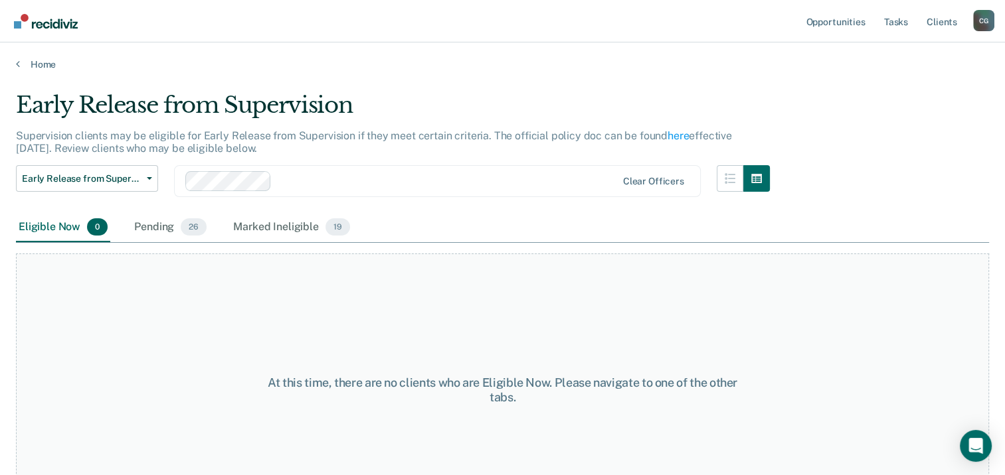
scroll to position [50, 0]
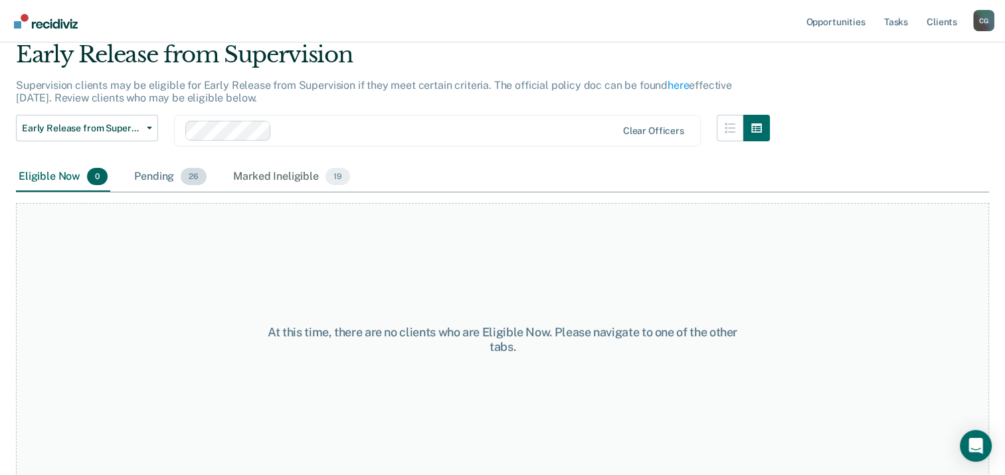
click at [145, 177] on div "Pending 26" at bounding box center [170, 177] width 78 height 29
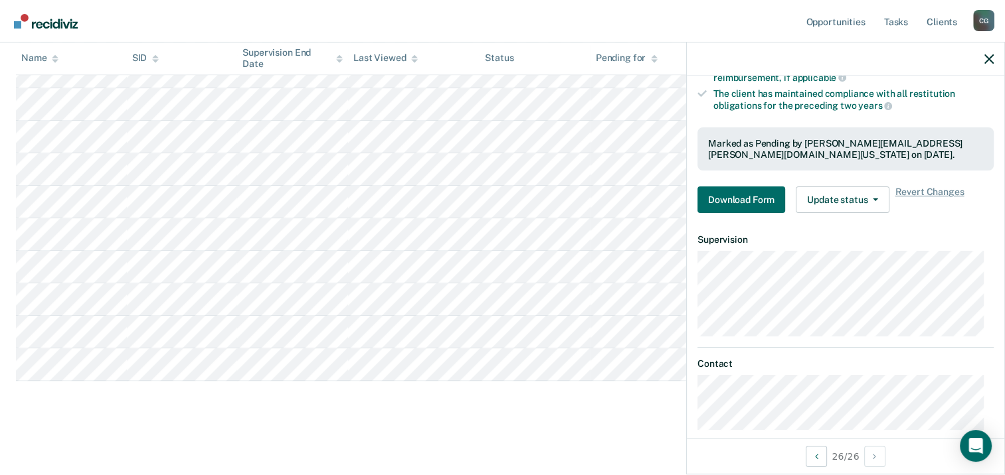
scroll to position [303, 0]
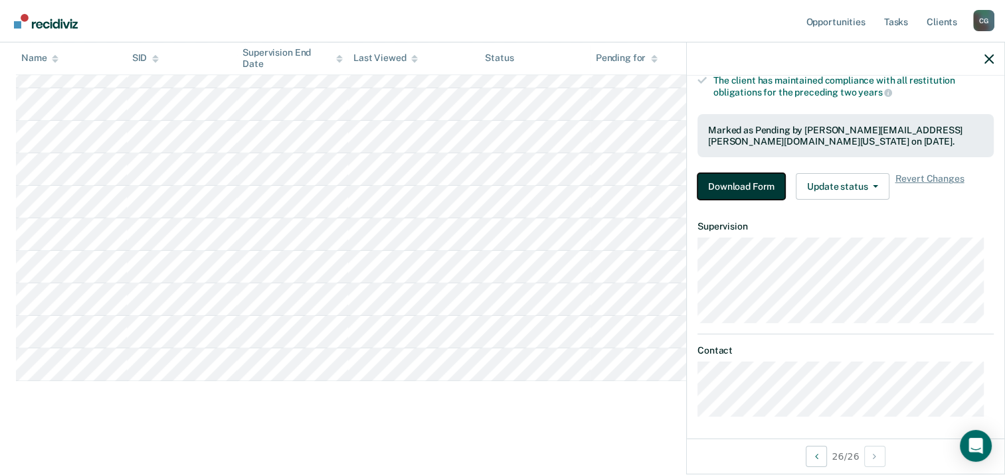
click at [741, 178] on button "Download Form" at bounding box center [741, 186] width 88 height 27
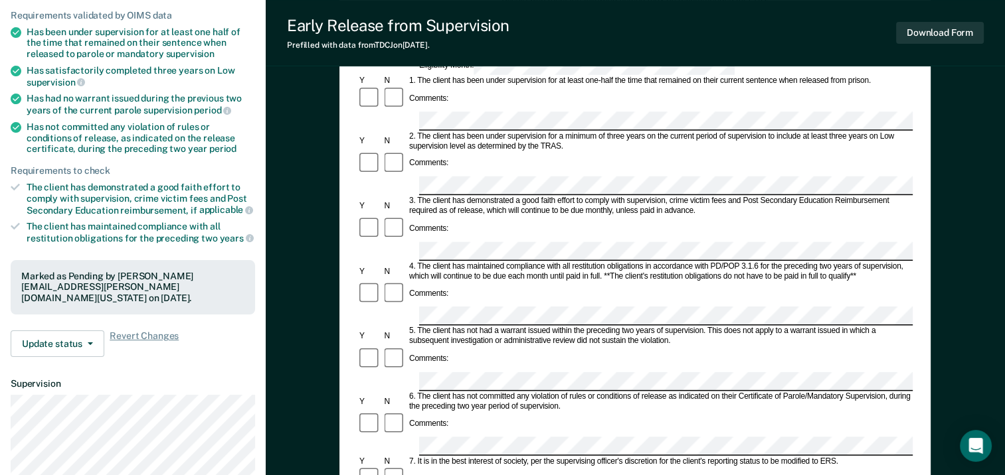
scroll to position [199, 0]
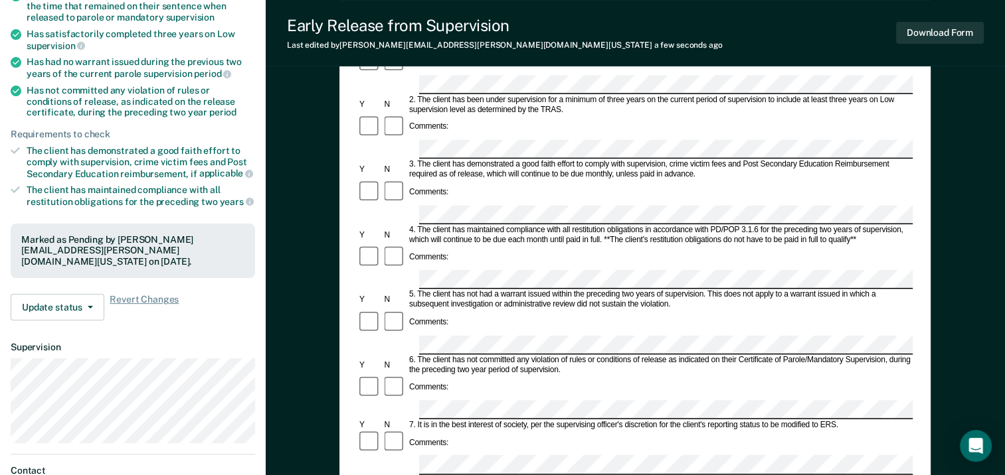
click at [445, 430] on div "Comments:" at bounding box center [634, 442] width 555 height 25
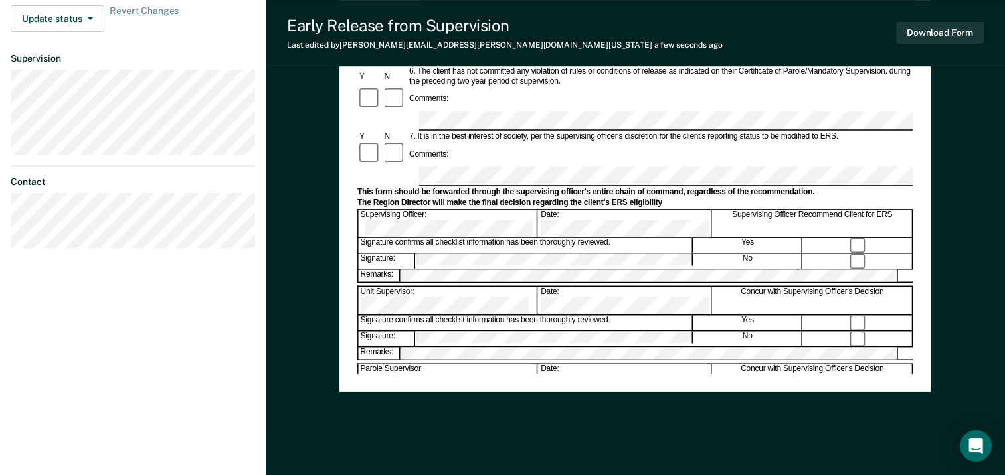
scroll to position [508, 0]
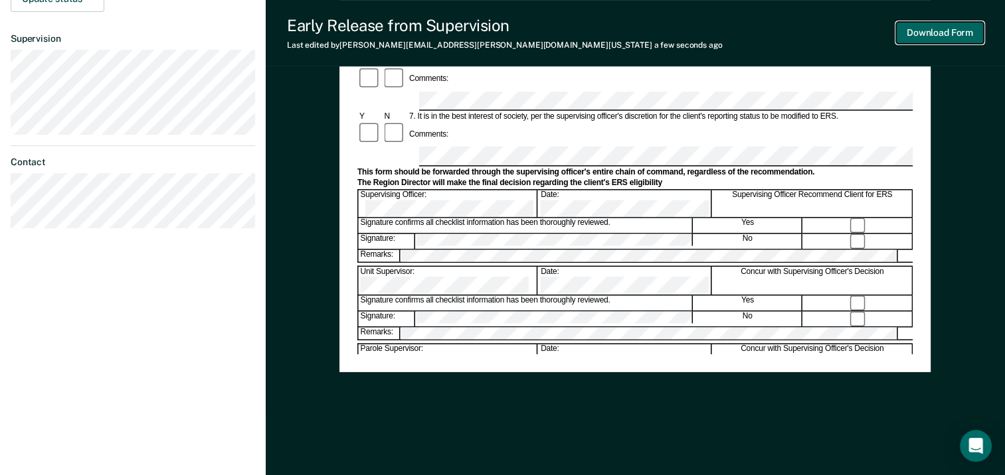
click at [918, 31] on button "Download Form" at bounding box center [940, 33] width 88 height 22
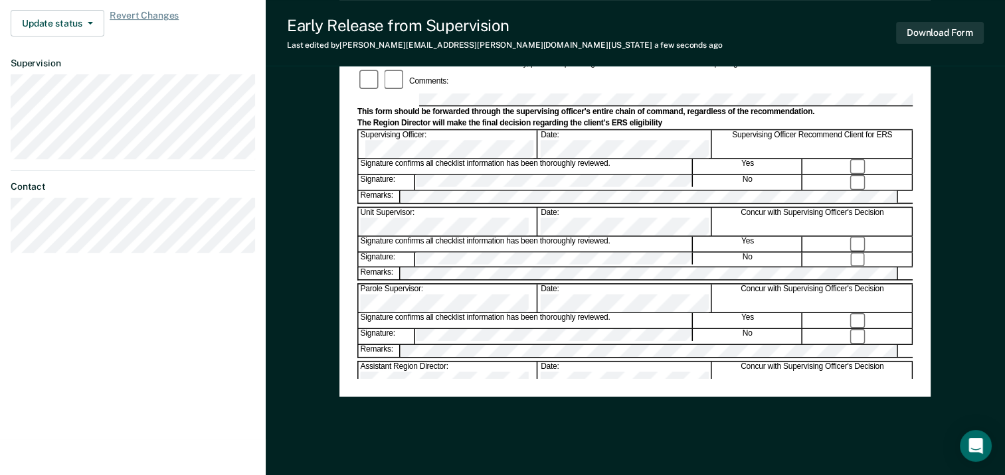
scroll to position [242, 0]
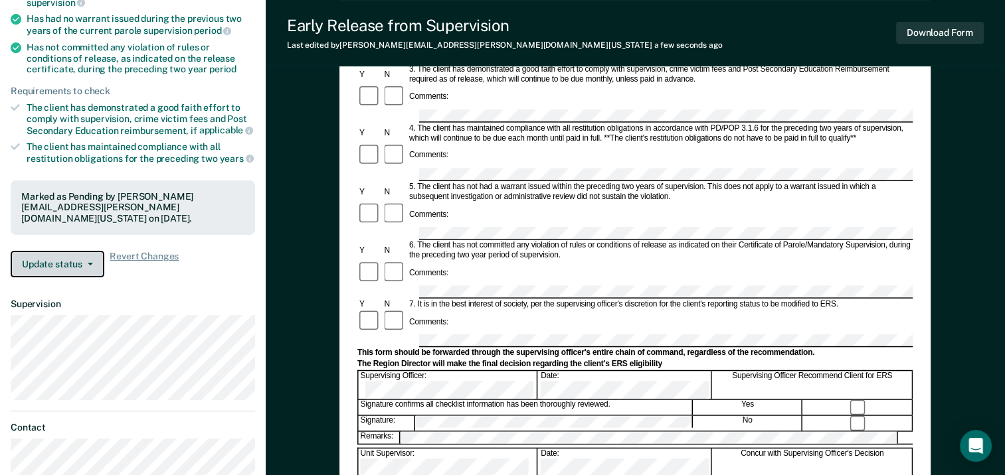
click at [44, 253] on button "Update status" at bounding box center [58, 264] width 94 height 27
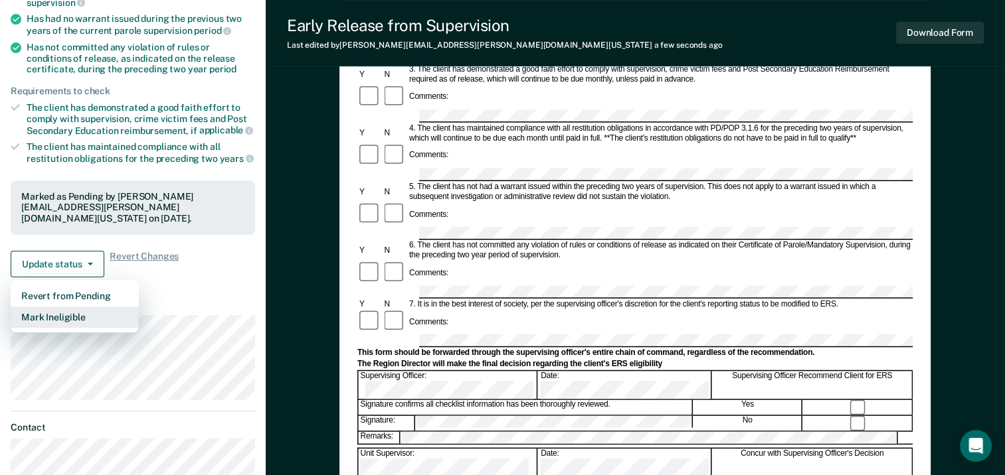
click at [45, 307] on button "Mark Ineligible" at bounding box center [75, 317] width 128 height 21
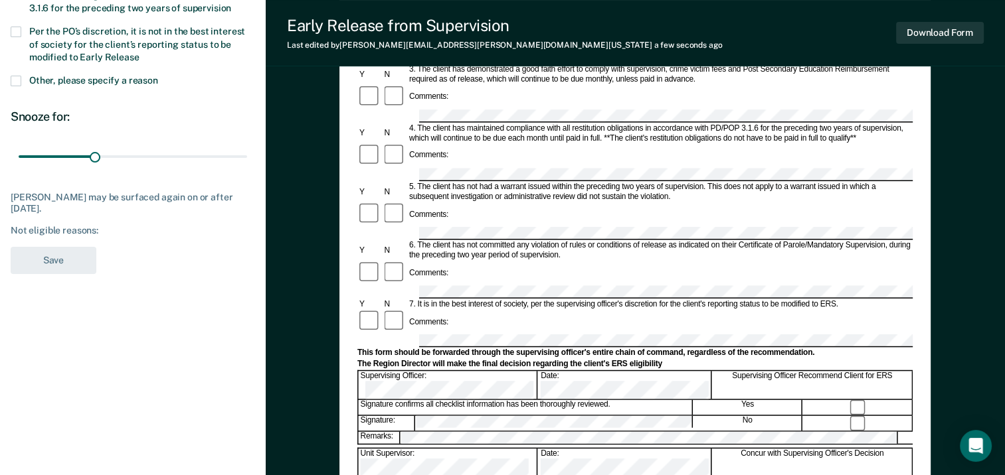
click at [14, 76] on span at bounding box center [16, 81] width 11 height 11
click at [158, 76] on input "Other, please specify a reason" at bounding box center [158, 76] width 0 height 0
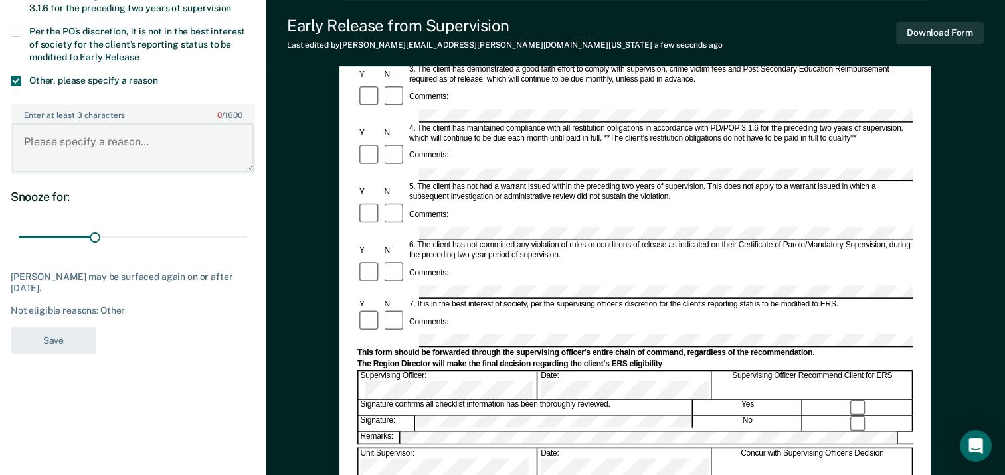
click at [57, 147] on textarea "Enter at least 3 characters 0 / 1600" at bounding box center [133, 148] width 242 height 49
type textarea "Current charge Capital Murder."
click at [29, 346] on button "Save" at bounding box center [54, 340] width 86 height 27
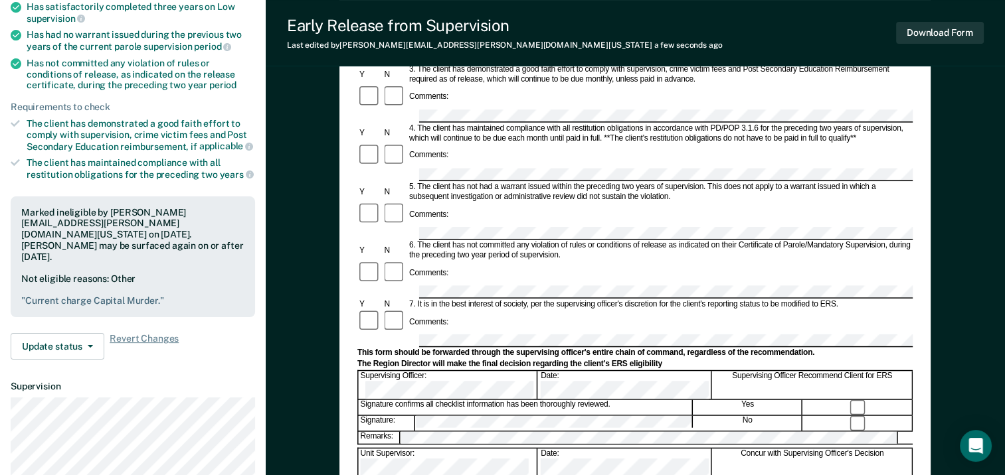
scroll to position [0, 0]
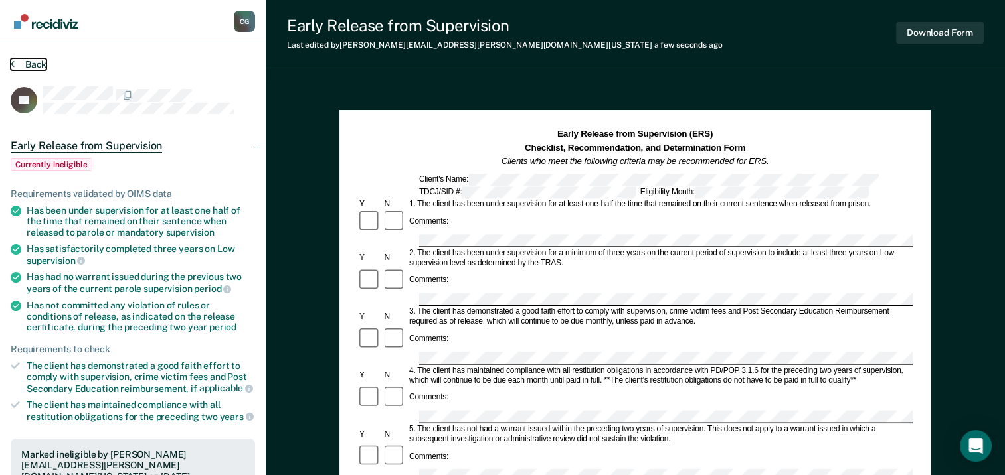
click at [28, 63] on button "Back" at bounding box center [29, 64] width 36 height 12
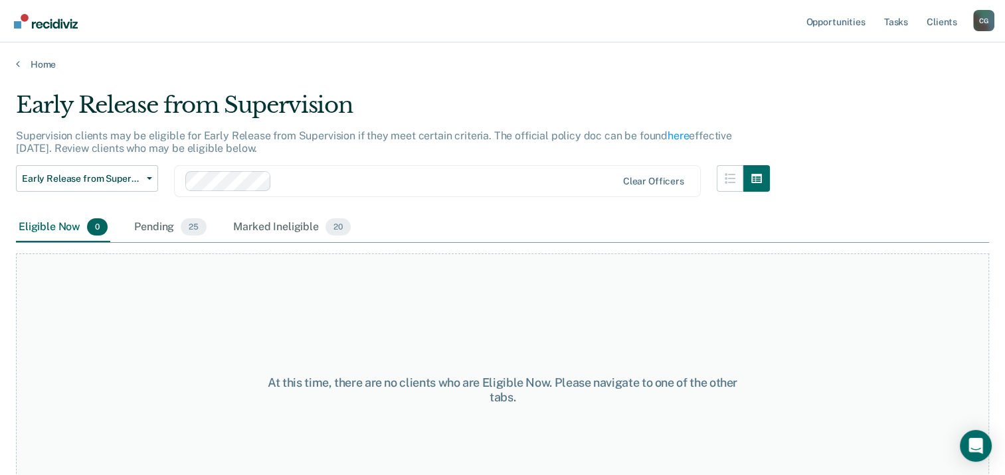
scroll to position [50, 0]
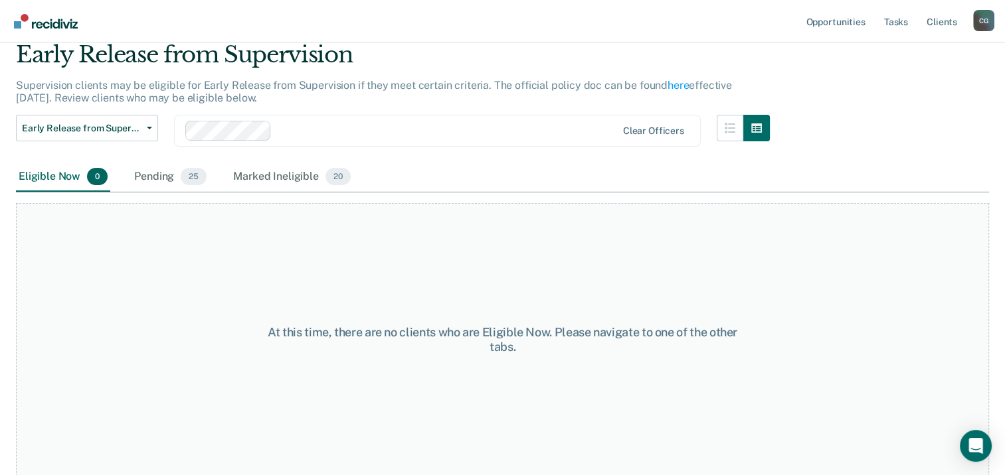
click at [111, 265] on div "At this time, there are no clients who are Eligible Now. Please navigate to one…" at bounding box center [502, 340] width 973 height 274
click at [163, 179] on div "Pending 25" at bounding box center [170, 177] width 78 height 29
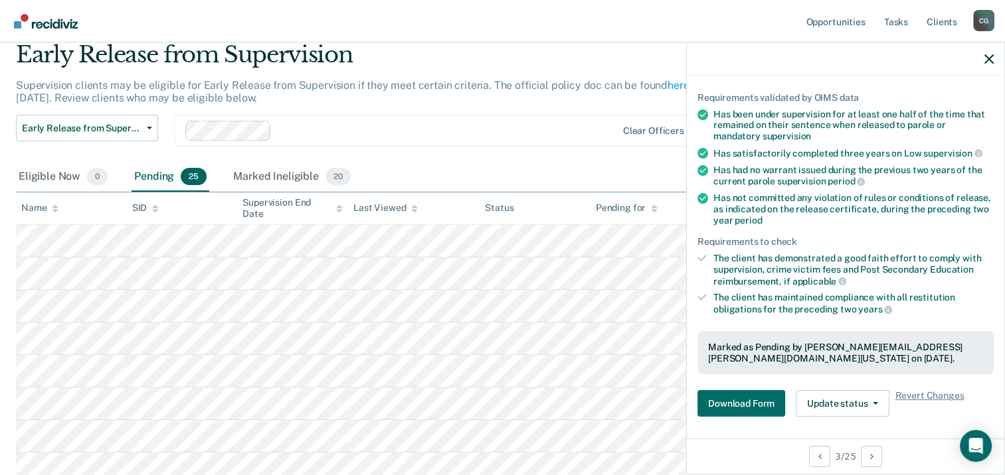
scroll to position [303, 0]
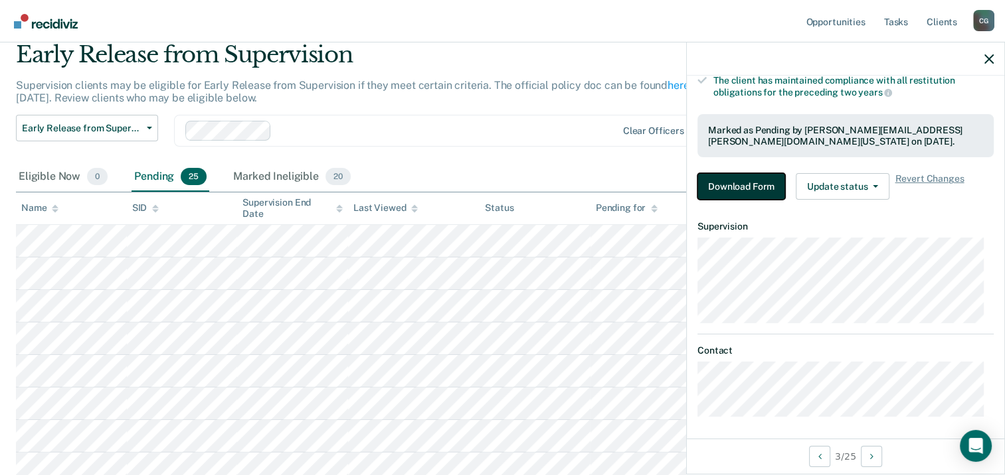
click at [752, 183] on button "Download Form" at bounding box center [741, 186] width 88 height 27
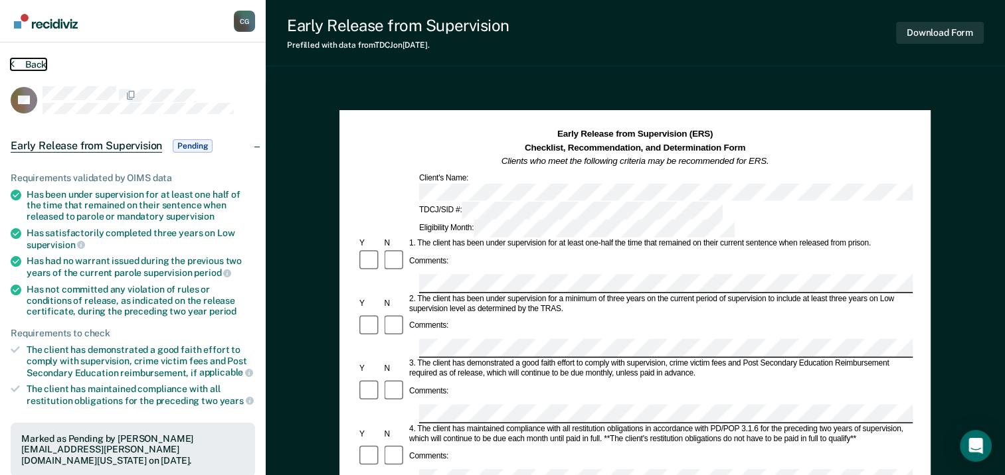
click at [27, 66] on button "Back" at bounding box center [29, 64] width 36 height 12
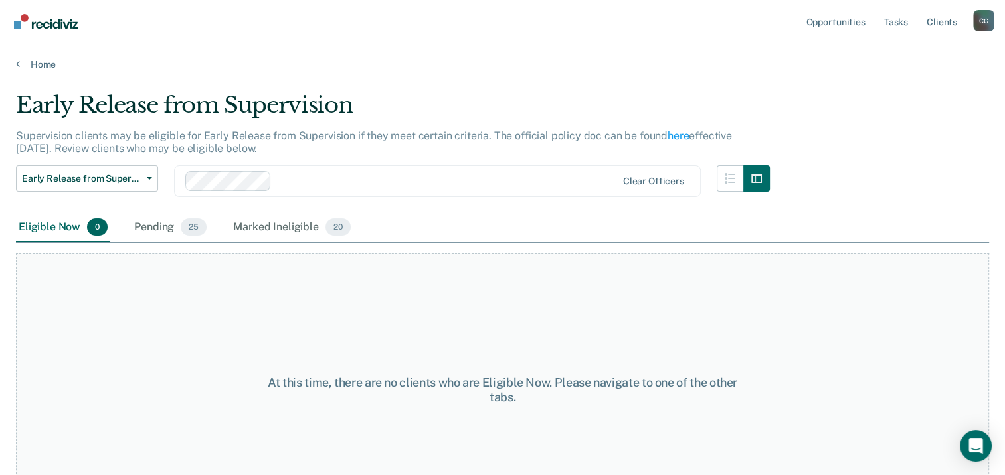
scroll to position [50, 0]
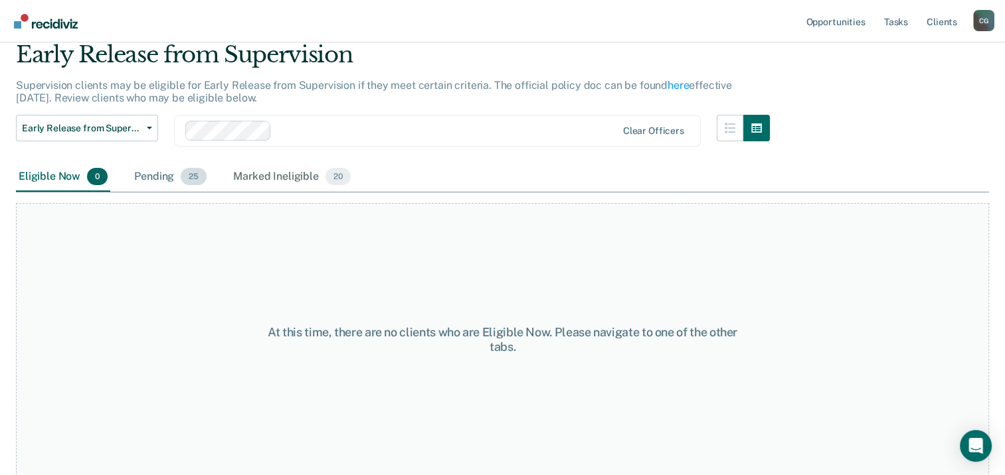
click at [154, 173] on div "Pending 25" at bounding box center [170, 177] width 78 height 29
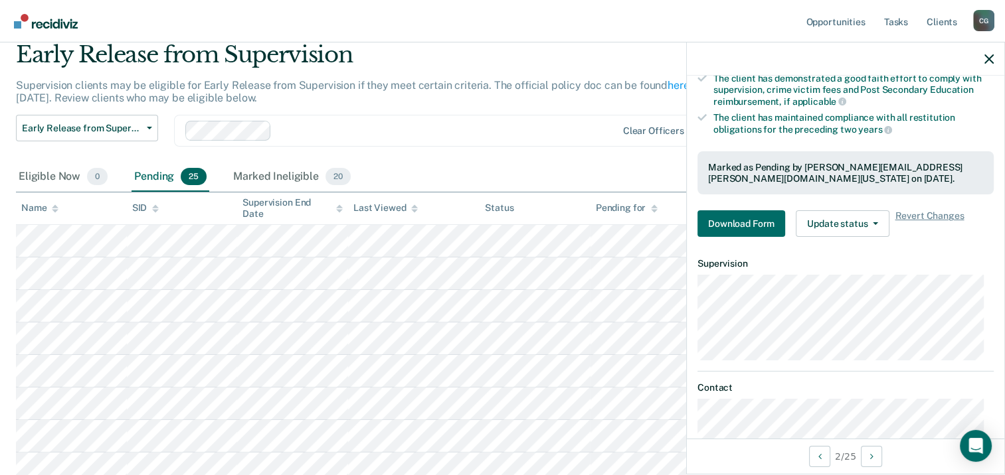
scroll to position [303, 0]
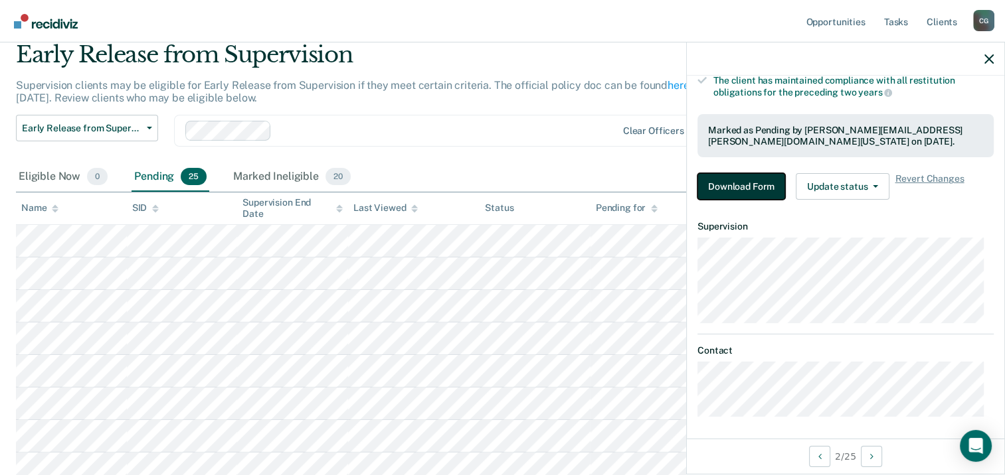
click at [744, 183] on button "Download Form" at bounding box center [741, 186] width 88 height 27
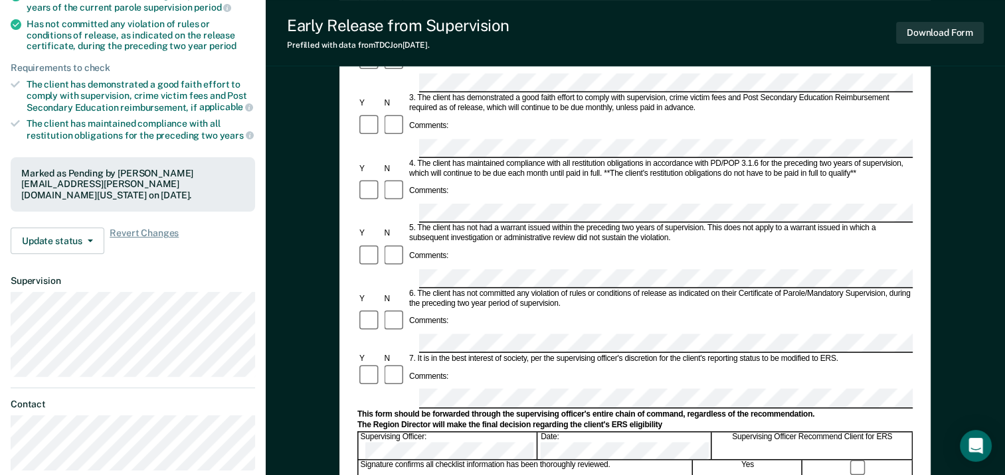
scroll to position [332, 0]
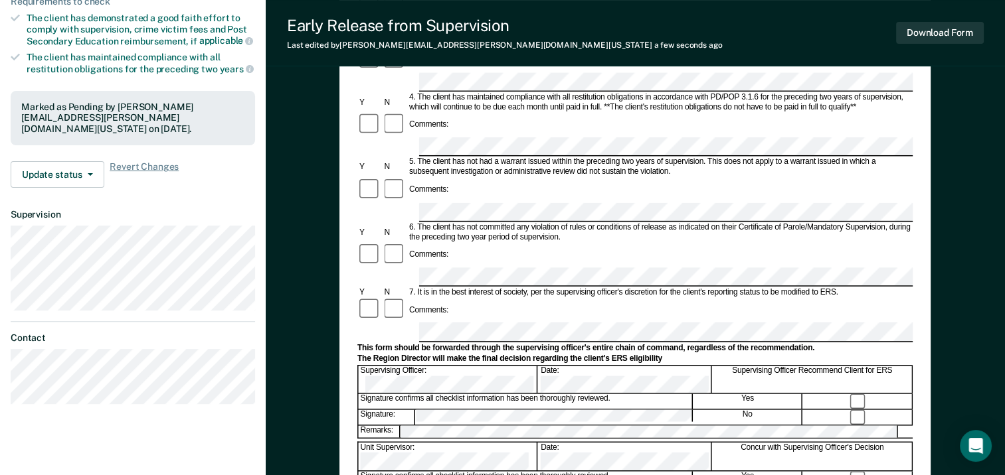
click at [372, 242] on div at bounding box center [369, 254] width 25 height 25
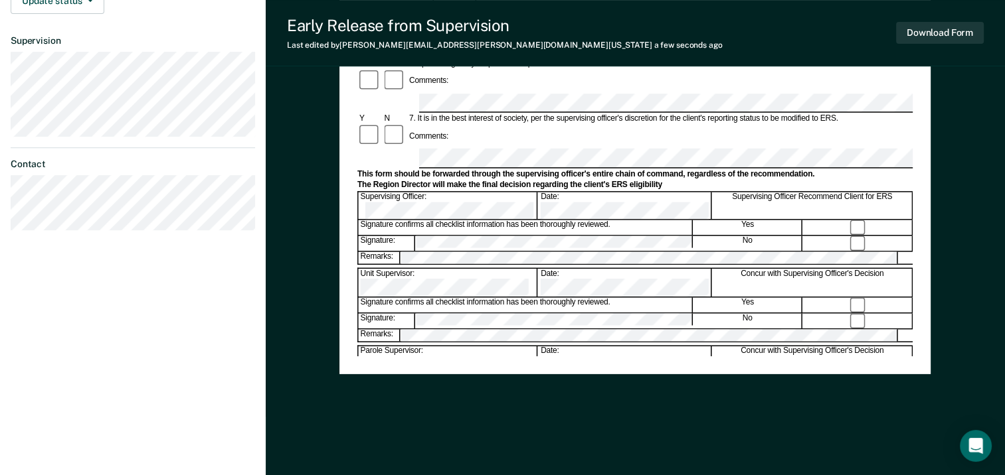
scroll to position [508, 0]
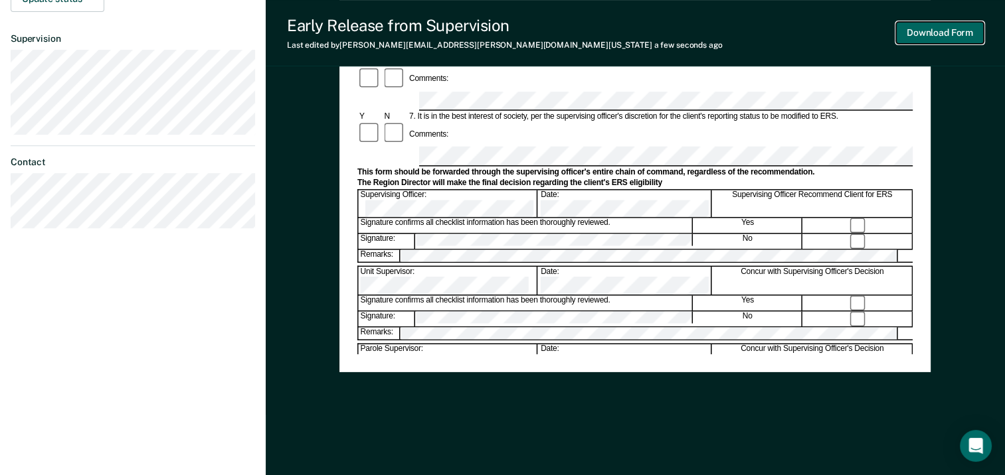
click at [935, 27] on button "Download Form" at bounding box center [940, 33] width 88 height 22
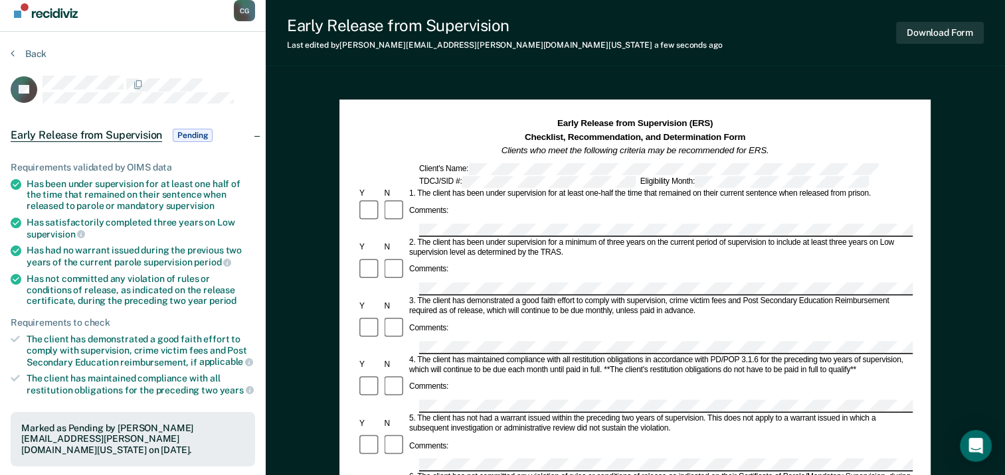
scroll to position [0, 0]
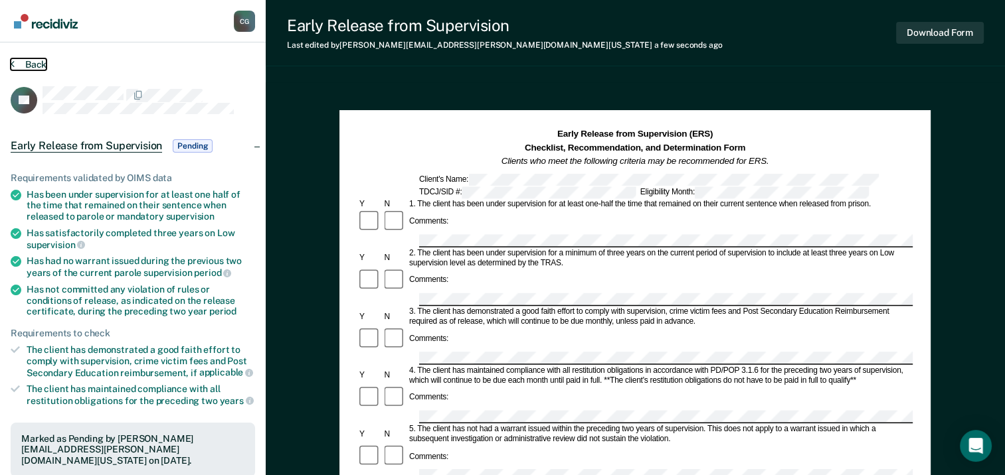
click at [28, 62] on button "Back" at bounding box center [29, 64] width 36 height 12
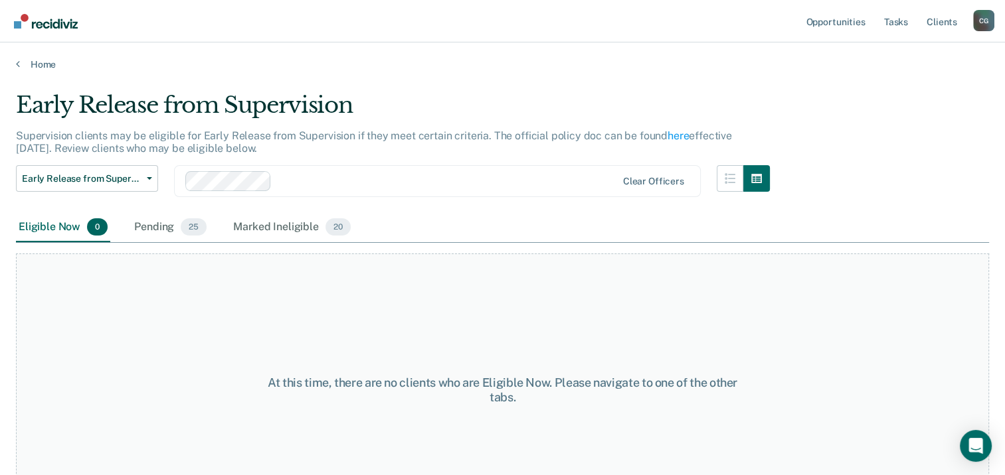
scroll to position [50, 0]
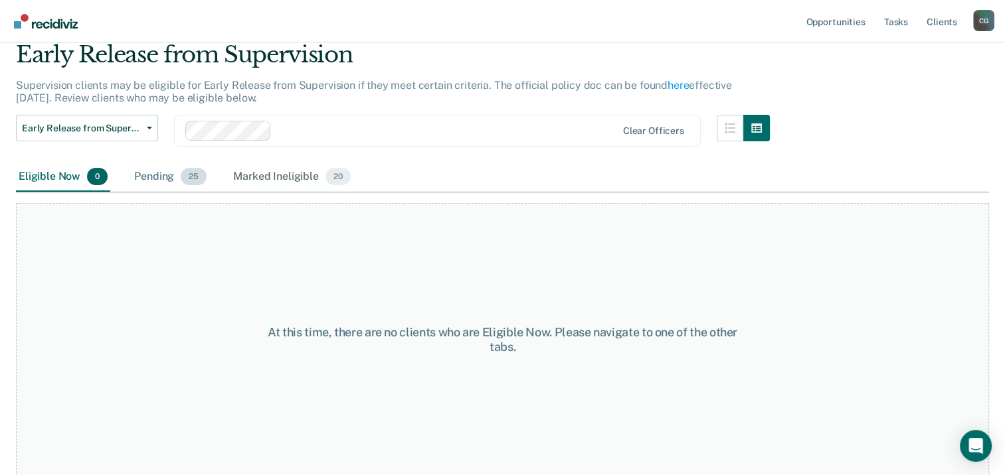
click at [165, 177] on div "Pending 25" at bounding box center [170, 177] width 78 height 29
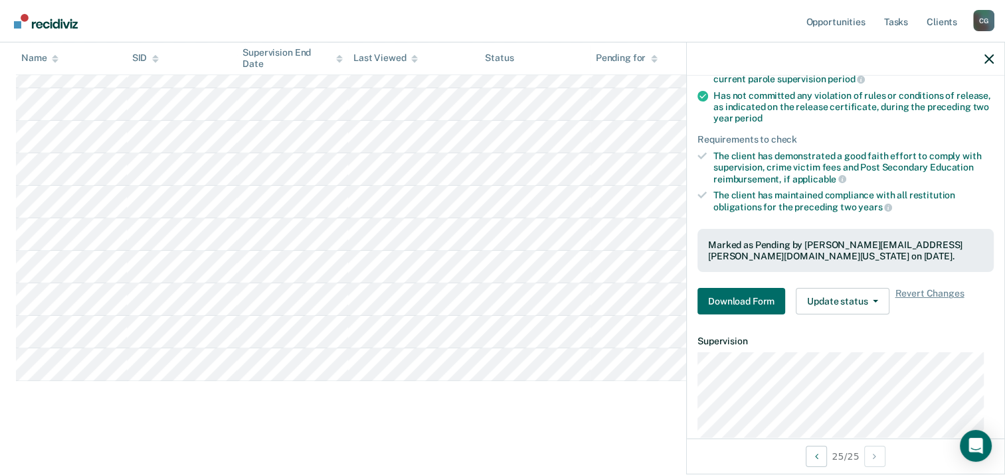
scroll to position [199, 0]
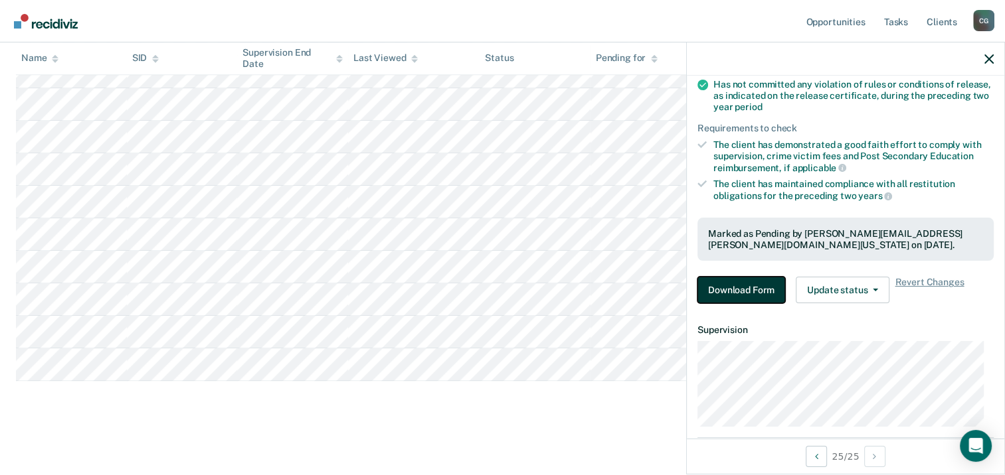
click at [762, 286] on button "Download Form" at bounding box center [741, 290] width 88 height 27
